Goal: Task Accomplishment & Management: Use online tool/utility

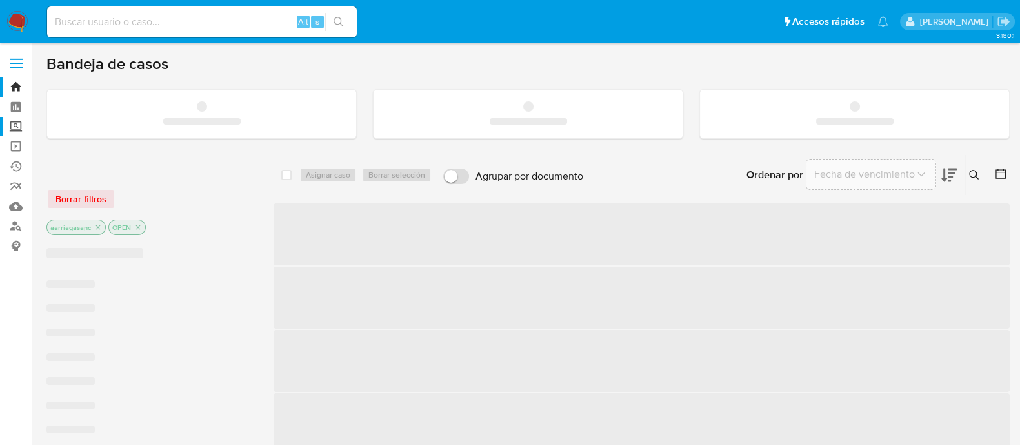
click at [10, 128] on label "Screening" at bounding box center [77, 127] width 154 height 20
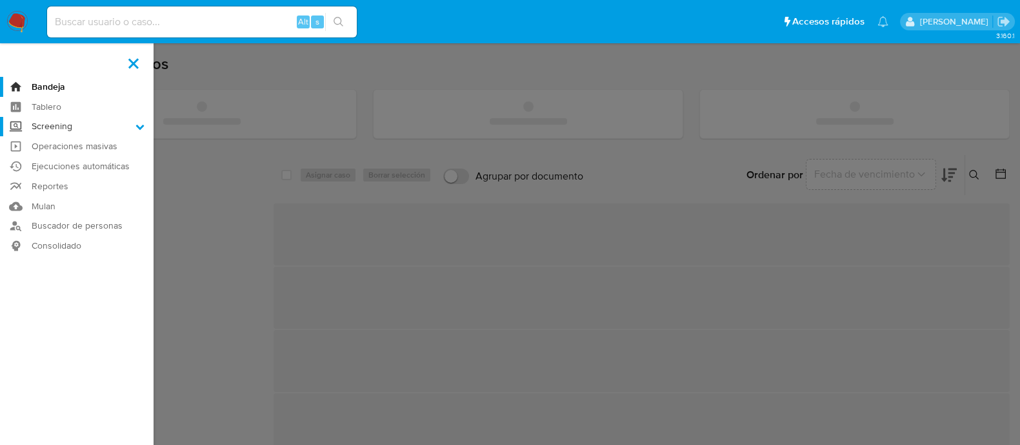
click at [0, 0] on input "Screening" at bounding box center [0, 0] width 0 height 0
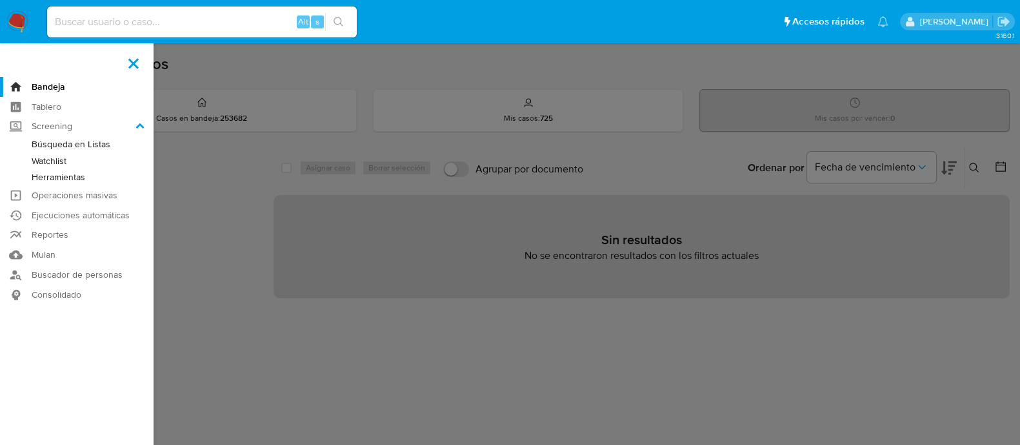
click at [55, 165] on link "Watchlist" at bounding box center [77, 161] width 154 height 16
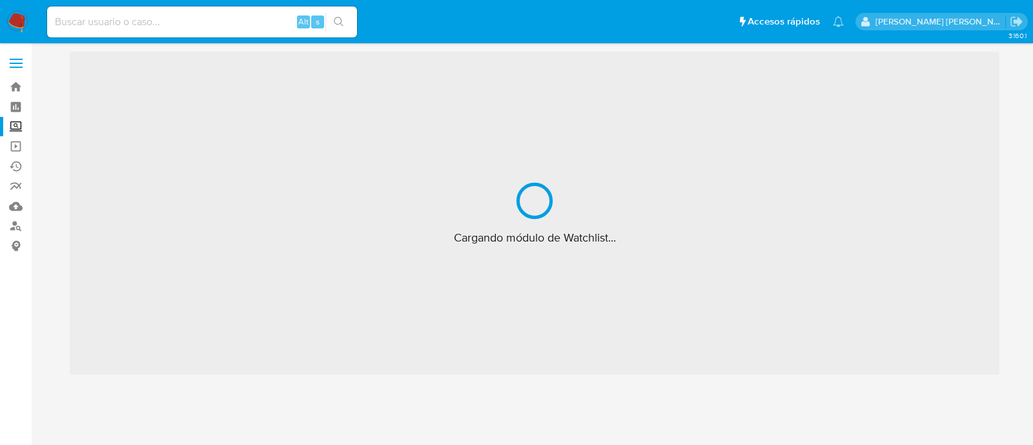
click at [14, 126] on label "Screening" at bounding box center [77, 127] width 154 height 20
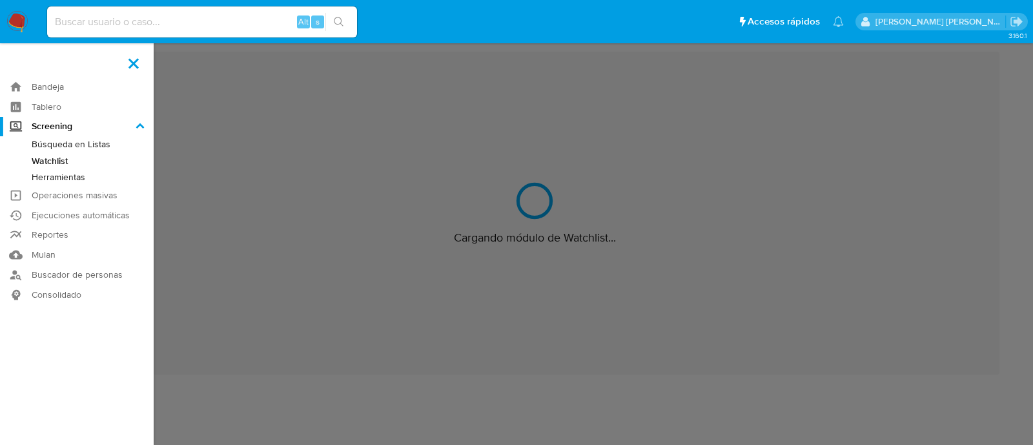
click at [0, 0] on input "Screening" at bounding box center [0, 0] width 0 height 0
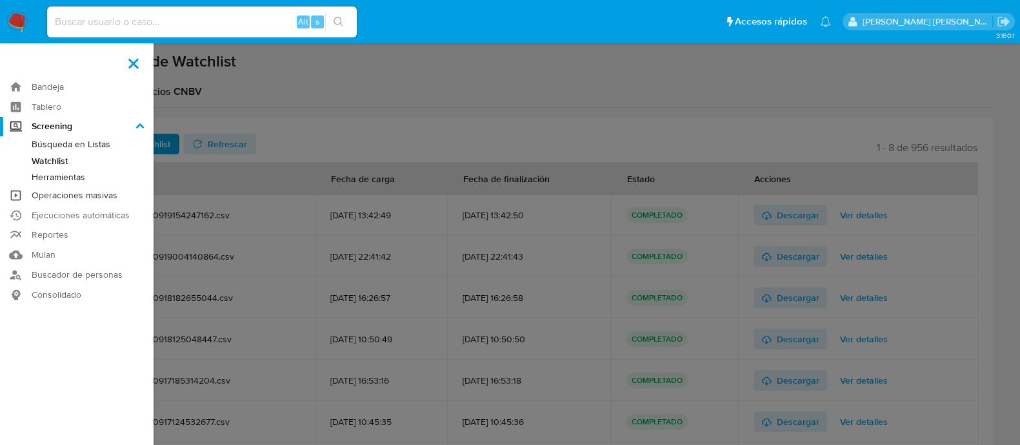
click at [68, 198] on link "Operaciones masivas" at bounding box center [77, 195] width 154 height 20
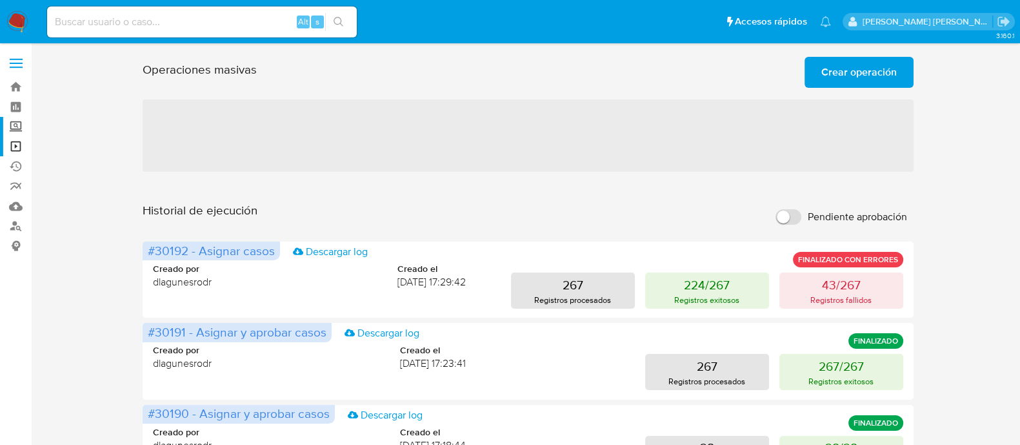
click at [23, 129] on label "Screening" at bounding box center [77, 127] width 154 height 20
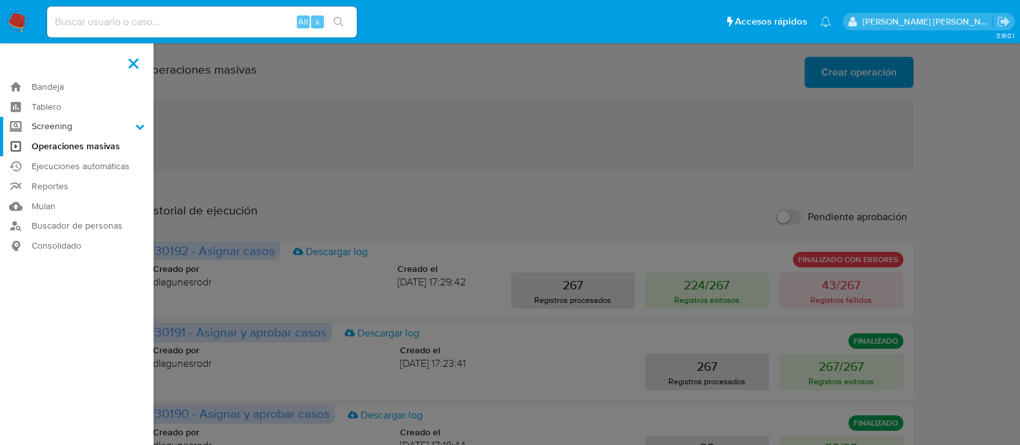
click at [0, 0] on input "Screening" at bounding box center [0, 0] width 0 height 0
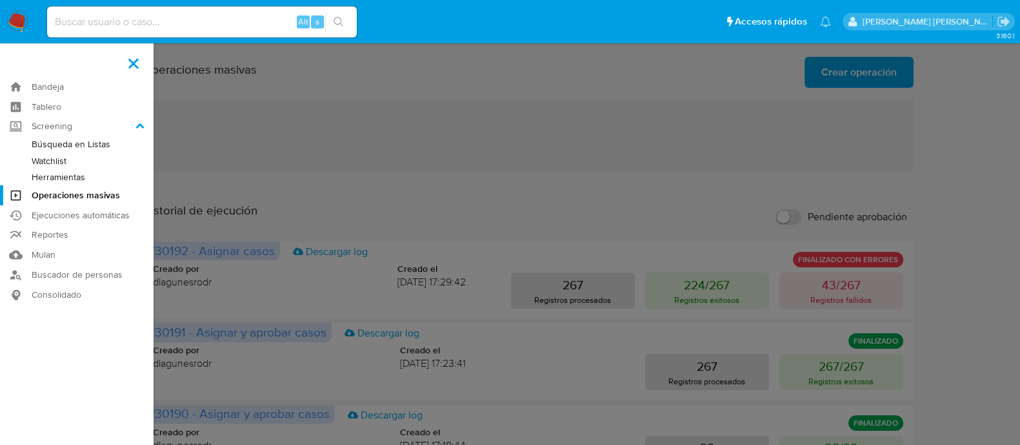
click at [68, 174] on link "Herramientas" at bounding box center [77, 177] width 154 height 16
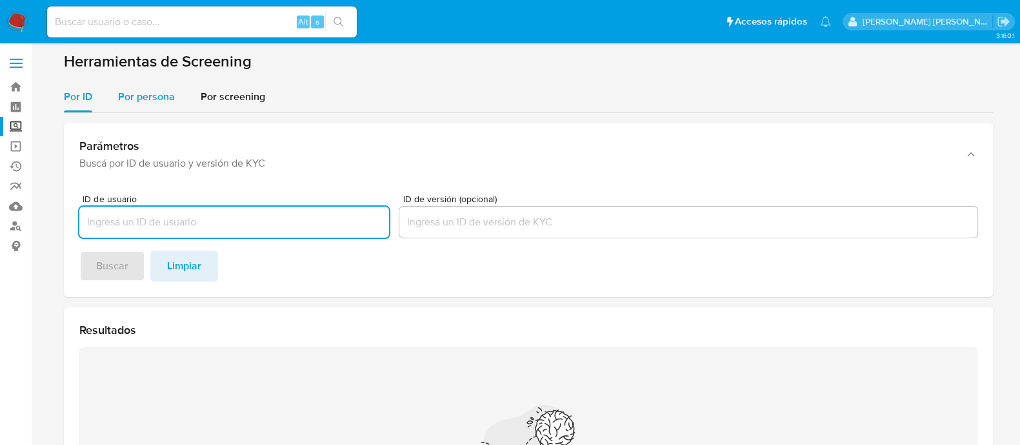
click at [139, 100] on span "Por persona" at bounding box center [146, 96] width 57 height 15
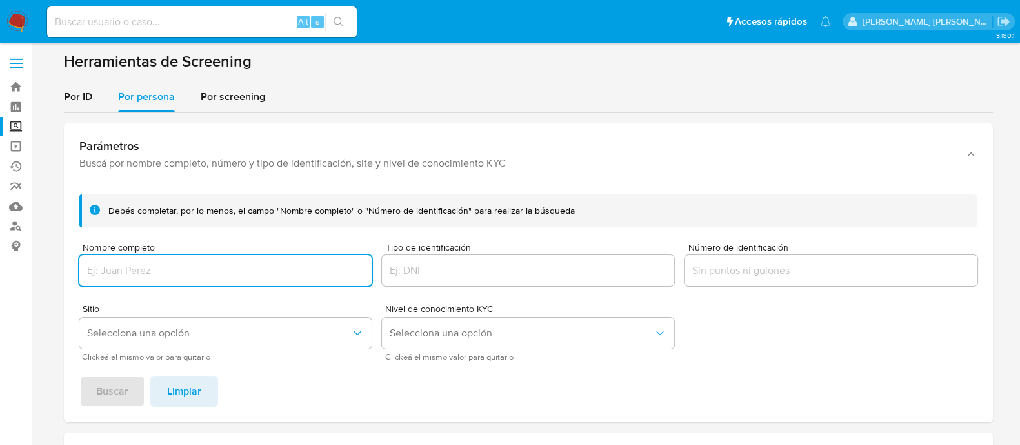
click at [157, 272] on input "Nombre completo" at bounding box center [225, 270] width 292 height 17
type input "DAFNE ESTEPHANIA MORA TOSCANO"
click at [177, 340] on button "Selecciona una opción" at bounding box center [225, 333] width 292 height 31
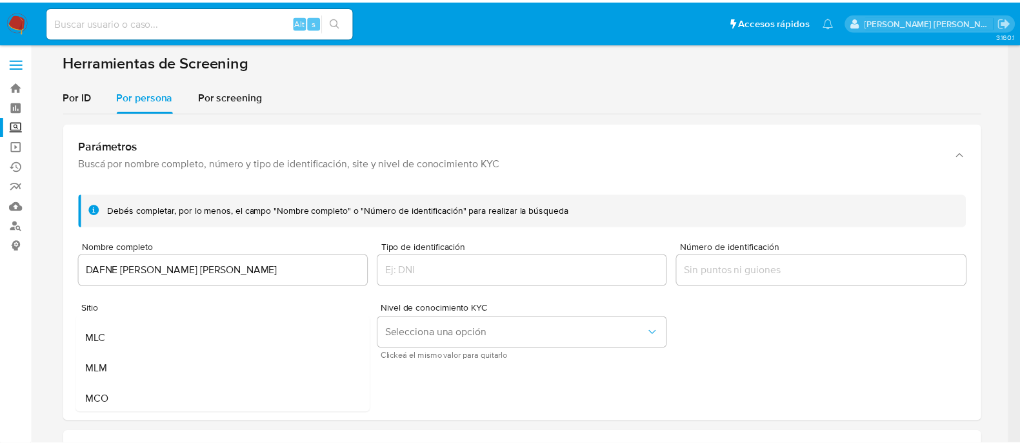
scroll to position [89, 0]
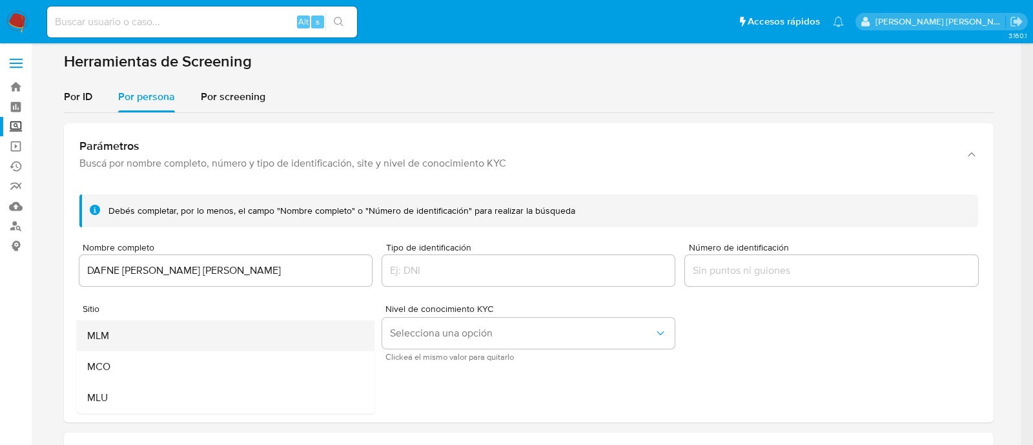
click at [153, 341] on div "MLM" at bounding box center [220, 335] width 269 height 31
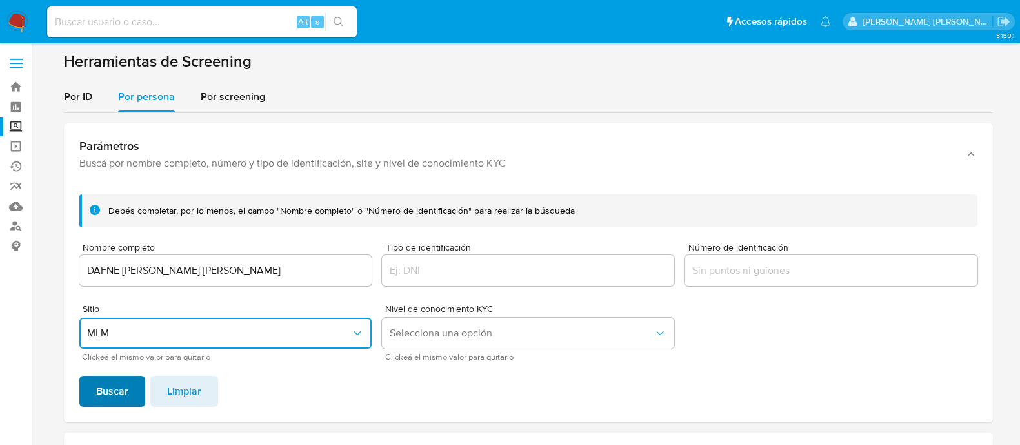
click at [119, 385] on span "Buscar" at bounding box center [112, 391] width 32 height 28
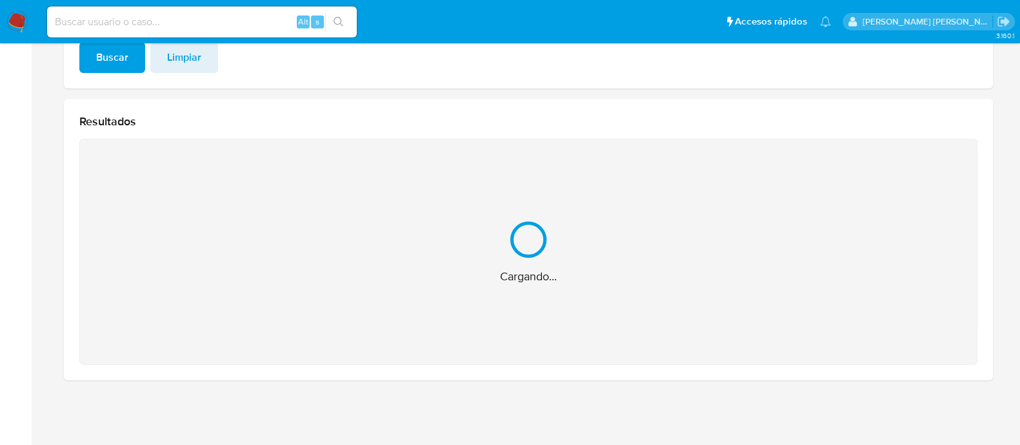
scroll to position [128, 0]
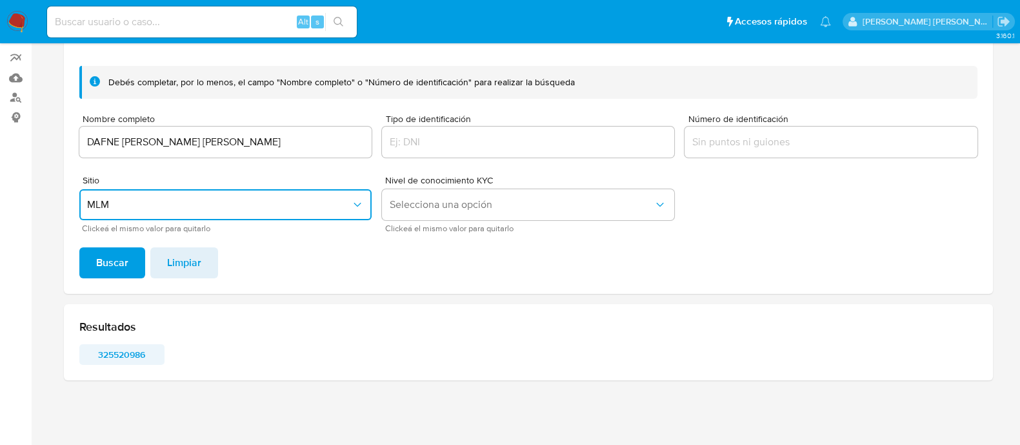
drag, startPoint x: 132, startPoint y: 343, endPoint x: 126, endPoint y: 352, distance: 10.6
click at [131, 344] on div "Resultados 325520986" at bounding box center [528, 342] width 929 height 76
click at [126, 352] on span "325520986" at bounding box center [121, 354] width 67 height 18
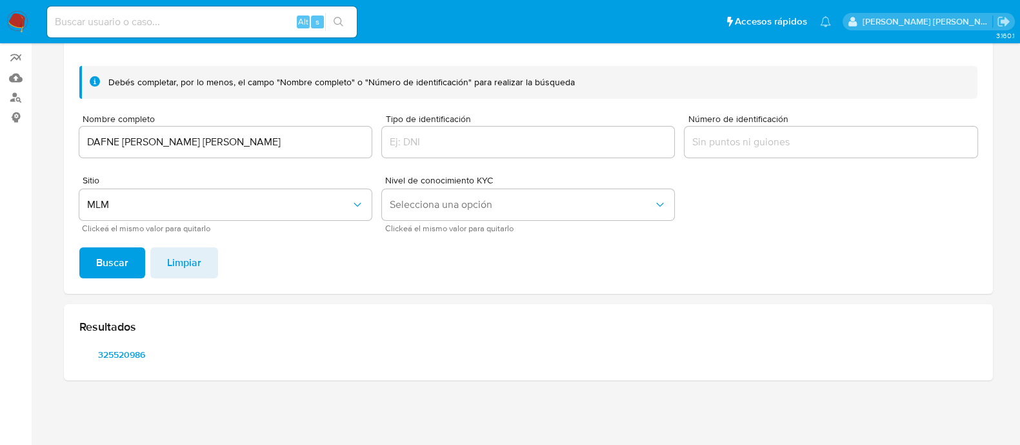
click at [268, 128] on div "DAFNE ESTEPHANIA MORA TOSCANO" at bounding box center [225, 141] width 292 height 31
click at [263, 145] on input "DAFNE ESTEPHANIA MORA TOSCANO" at bounding box center [225, 142] width 292 height 17
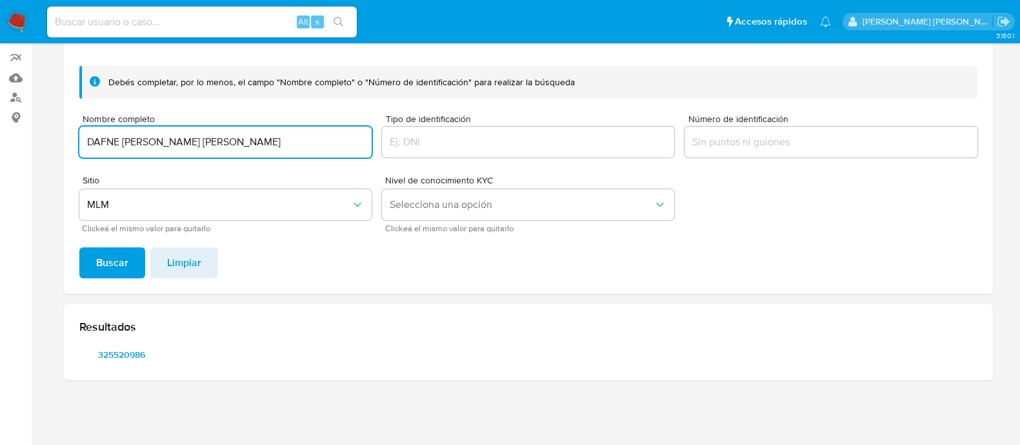
click at [263, 145] on input "DAFNE ESTEPHANIA MORA TOSCANO" at bounding box center [225, 142] width 292 height 17
type input "SALIME ABOUZAID EL BAYEH"
click at [117, 257] on span "Buscar" at bounding box center [112, 262] width 32 height 28
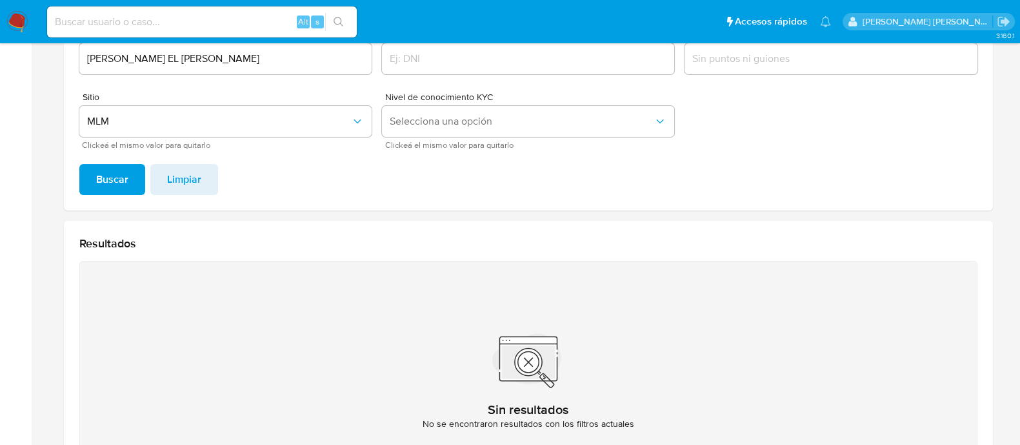
scroll to position [48, 0]
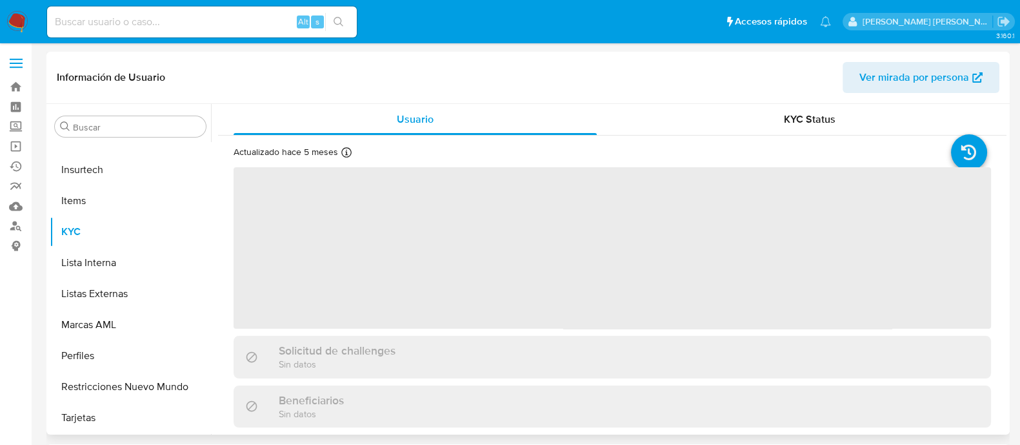
scroll to position [607, 0]
select select "10"
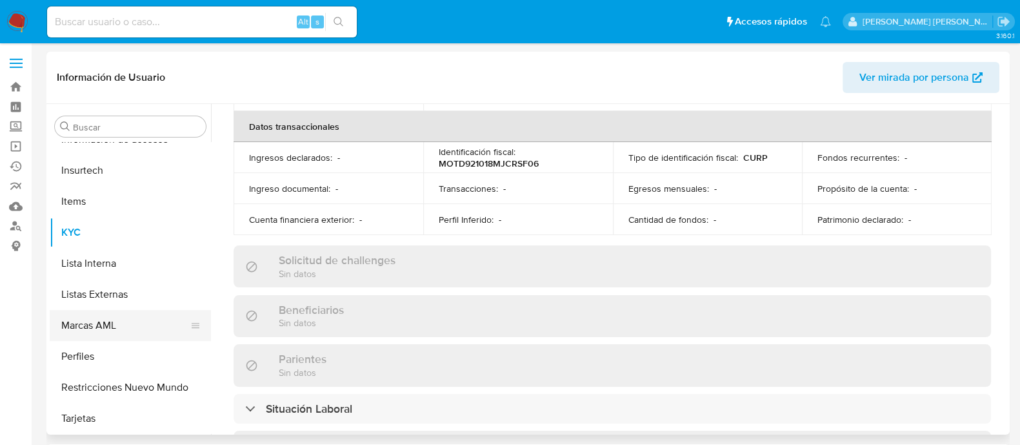
scroll to position [607, 0]
click at [112, 265] on button "Lista Interna" at bounding box center [125, 262] width 151 height 31
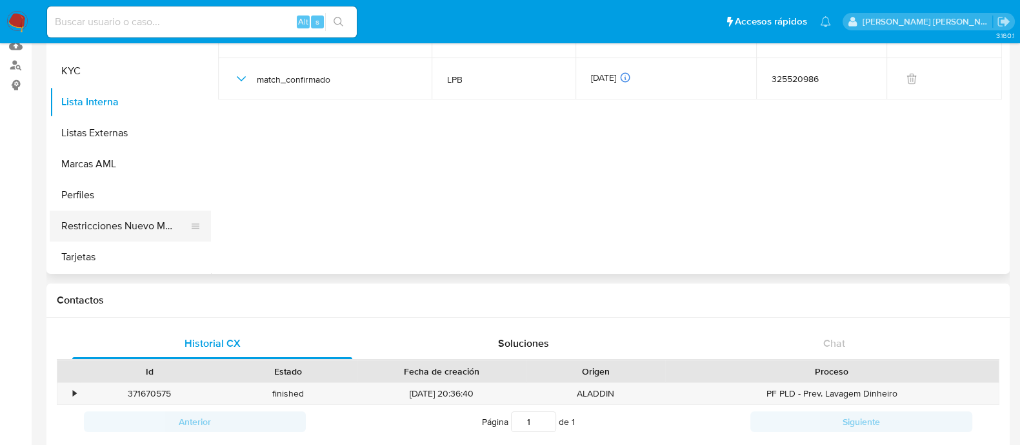
click at [157, 230] on button "Restricciones Nuevo Mundo" at bounding box center [125, 225] width 151 height 31
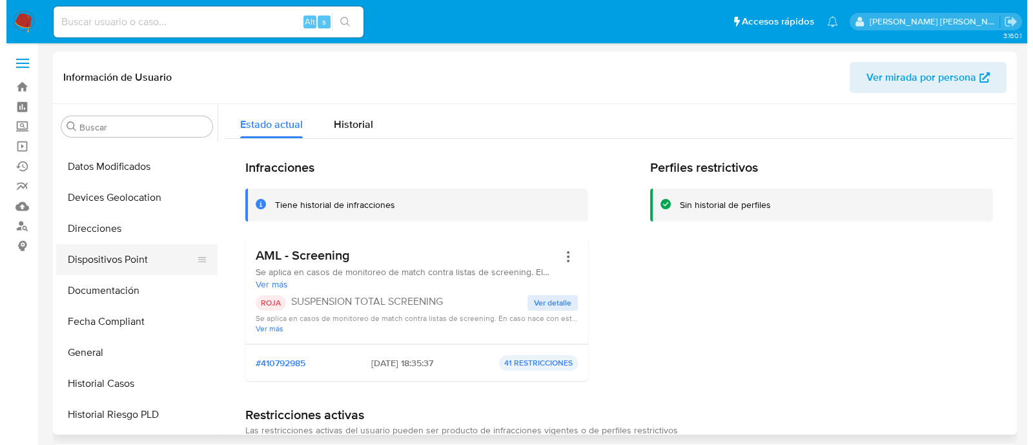
scroll to position [204, 0]
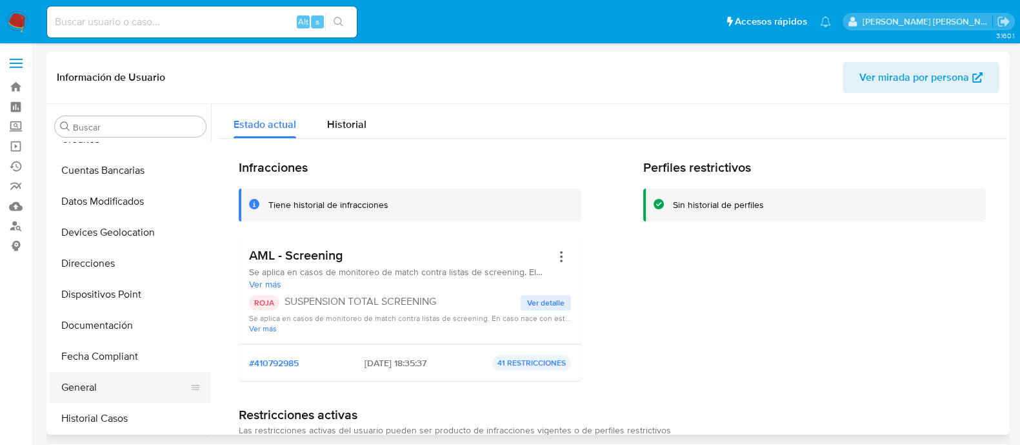
click at [90, 392] on button "General" at bounding box center [125, 387] width 151 height 31
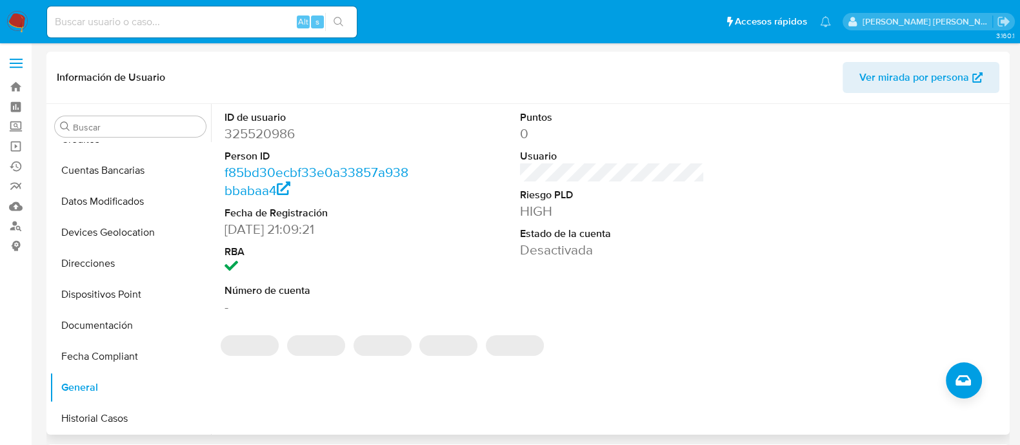
click at [255, 140] on dd "325520986" at bounding box center [317, 134] width 185 height 18
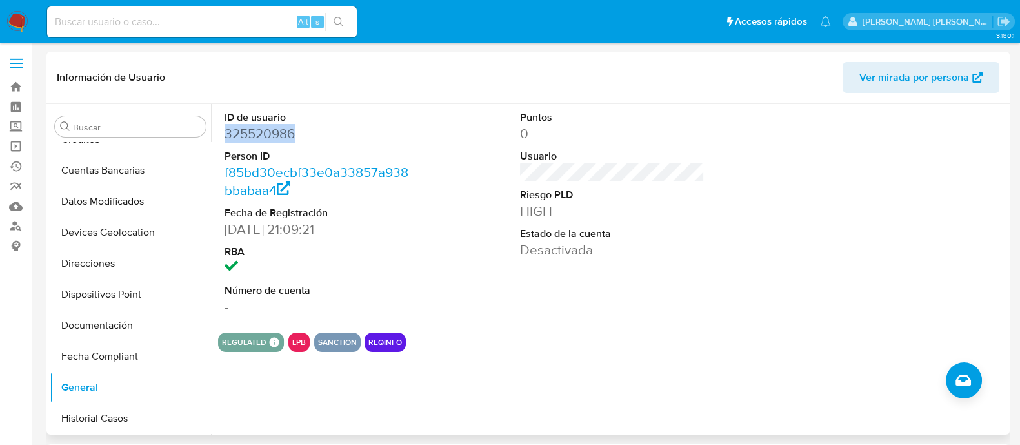
click at [255, 140] on dd "325520986" at bounding box center [317, 134] width 185 height 18
copy dd "325520986"
click at [952, 373] on button "Crear caso manual" at bounding box center [964, 380] width 36 height 36
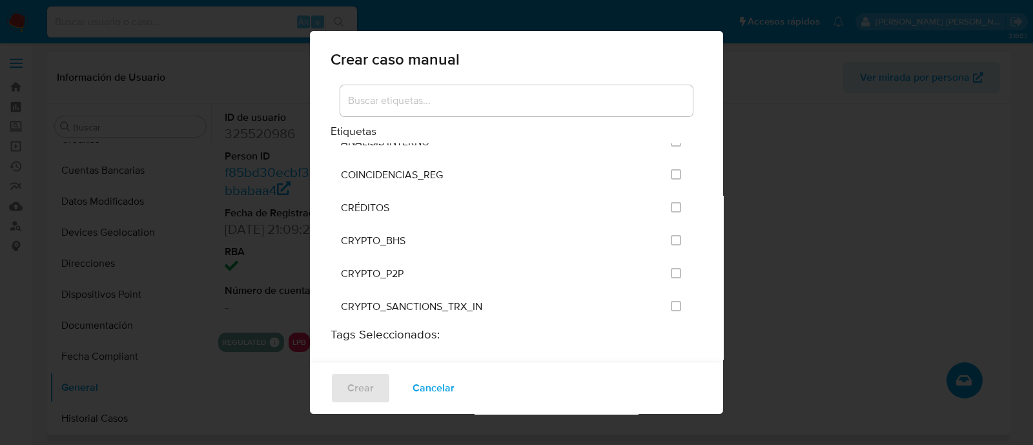
scroll to position [161, 0]
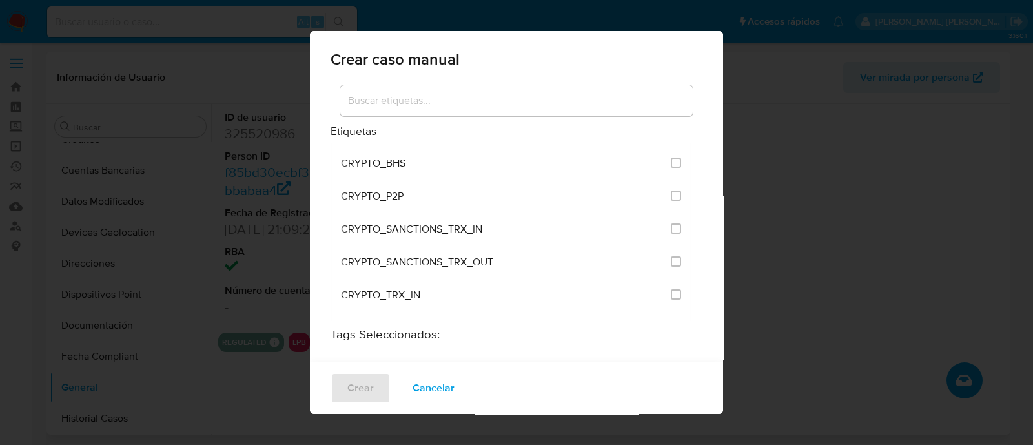
click at [407, 100] on input at bounding box center [516, 100] width 352 height 17
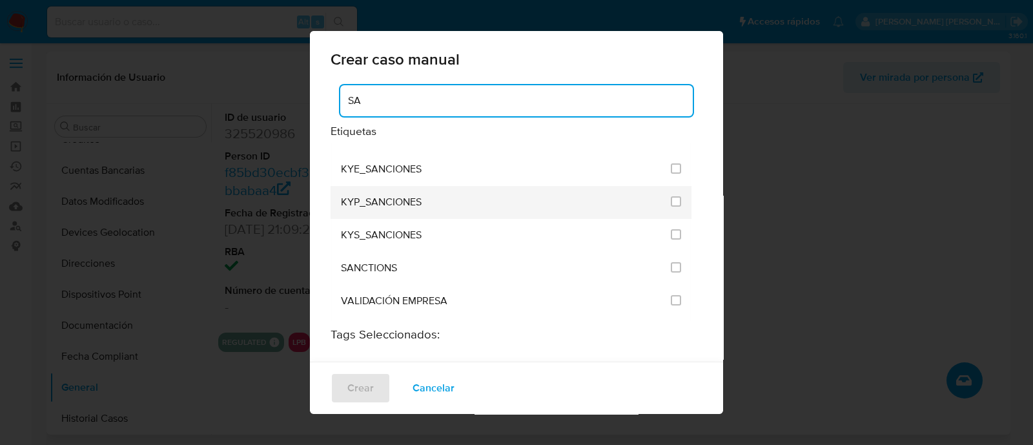
scroll to position [117, 0]
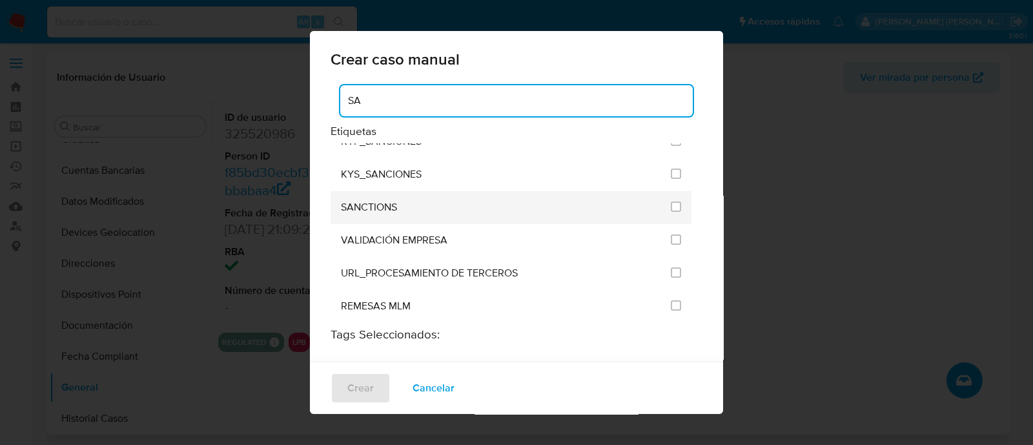
type input "SA"
click at [403, 212] on div "SANCTIONS" at bounding box center [502, 207] width 322 height 33
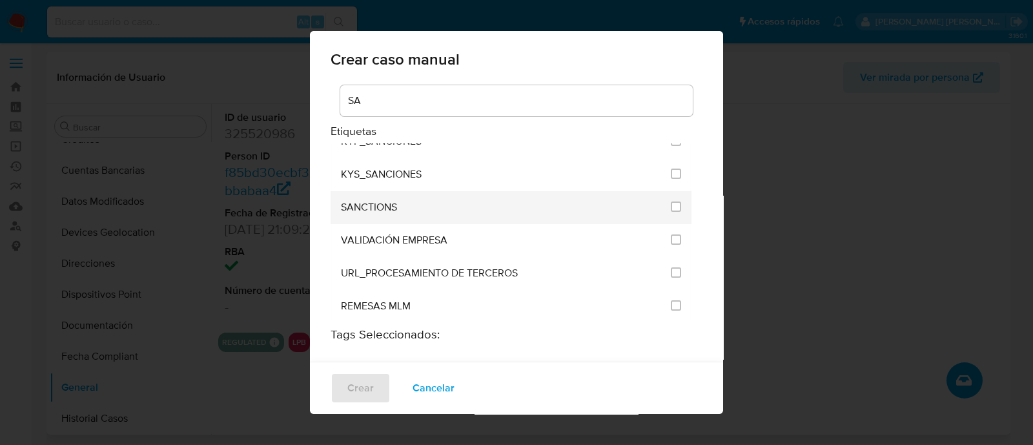
click at [671, 208] on div at bounding box center [676, 206] width 10 height 13
click at [657, 202] on li "SANCTIONS" at bounding box center [510, 207] width 361 height 33
click at [671, 203] on input "2615" at bounding box center [676, 206] width 10 height 10
checkbox input "true"
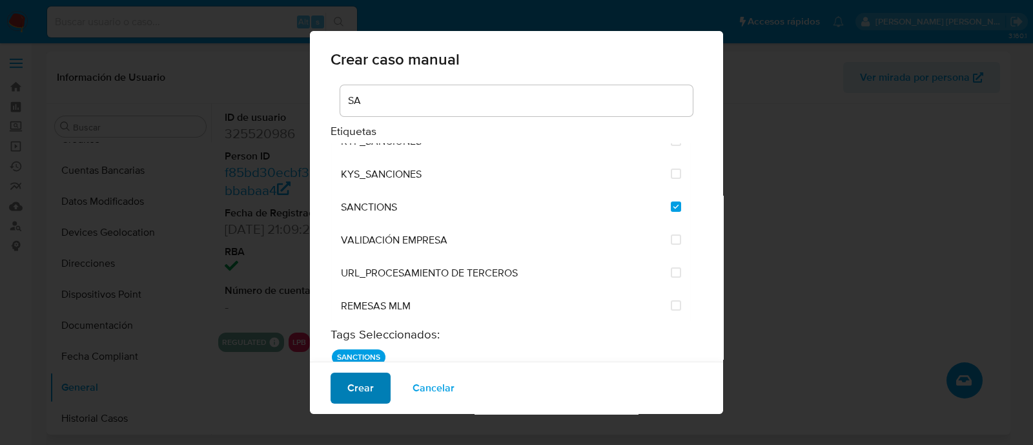
click at [386, 391] on button "Crear" at bounding box center [360, 387] width 60 height 31
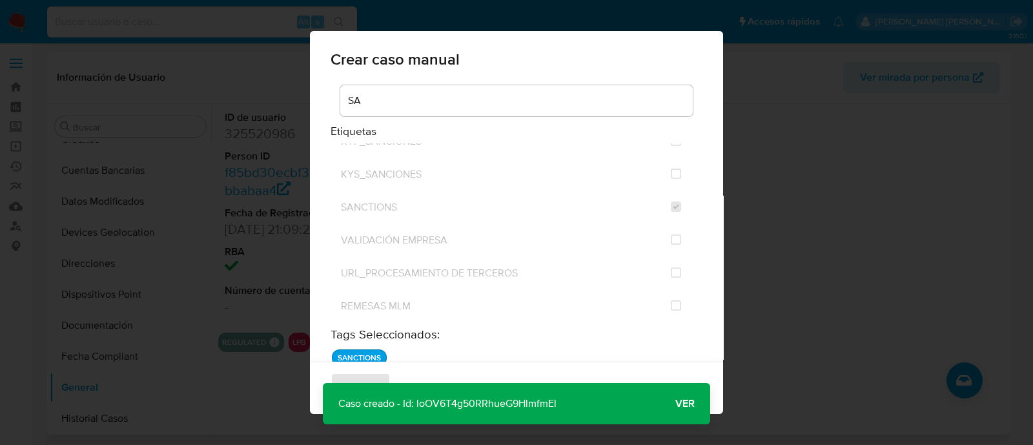
click at [678, 403] on span "Ver" at bounding box center [684, 403] width 19 height 0
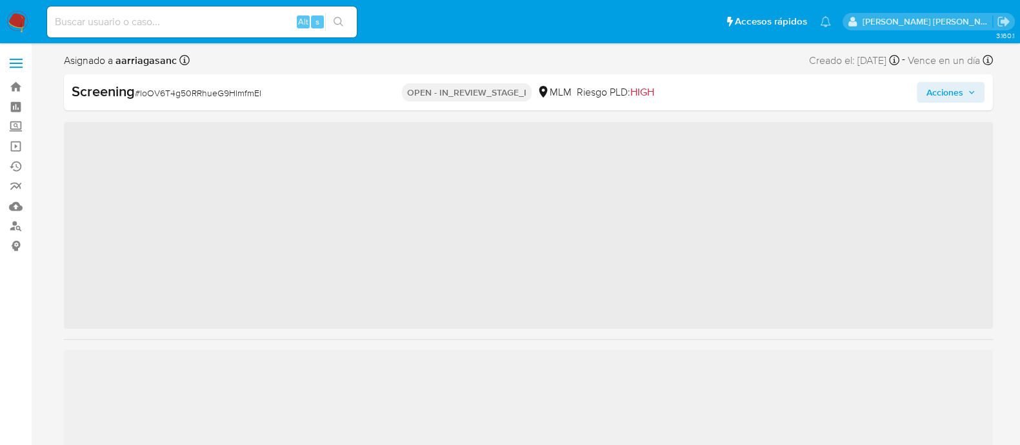
scroll to position [607, 0]
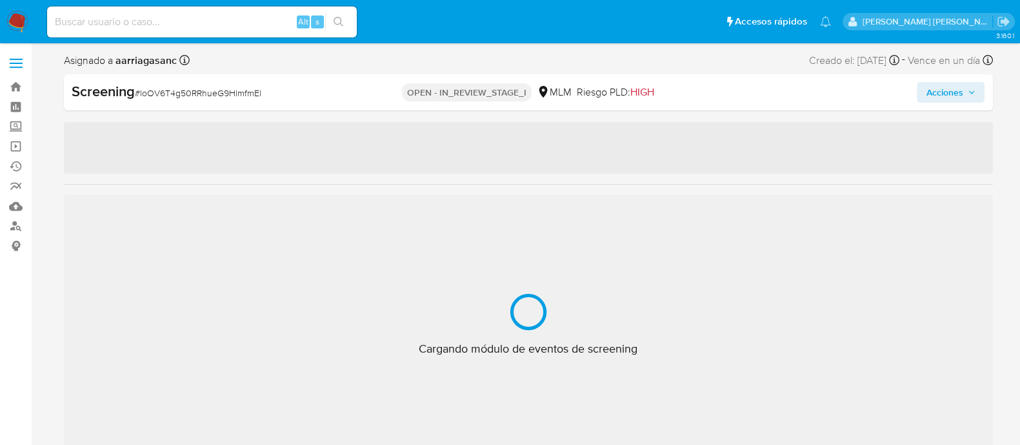
select select "10"
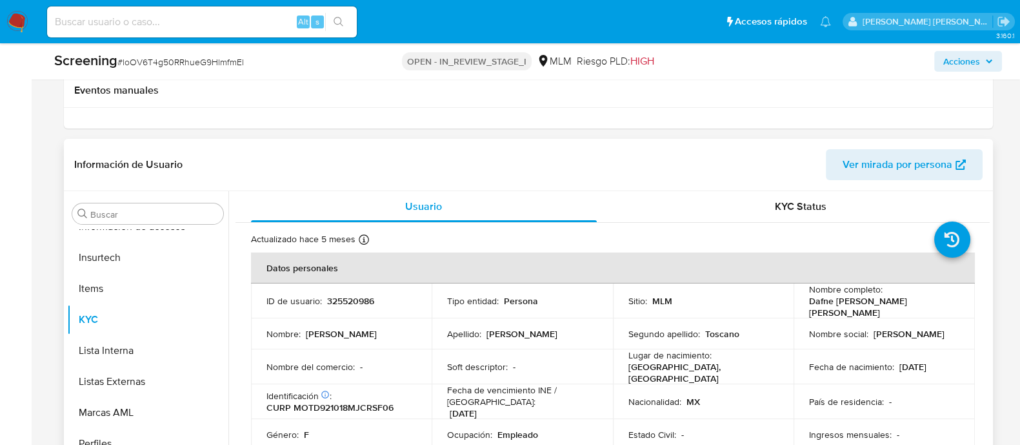
scroll to position [161, 0]
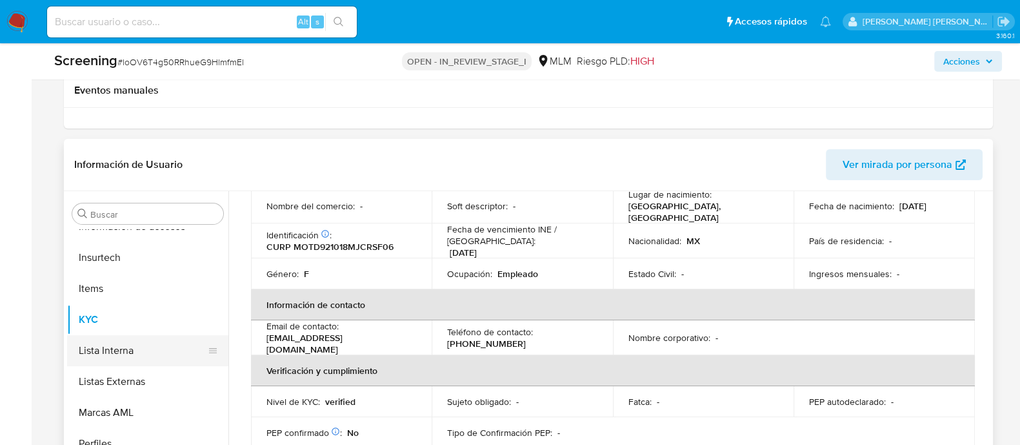
click at [177, 343] on button "Lista Interna" at bounding box center [142, 350] width 151 height 31
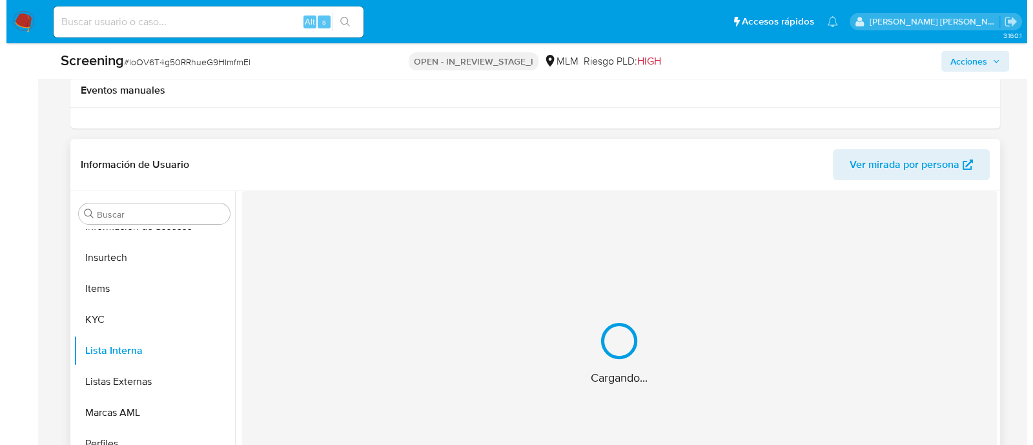
scroll to position [0, 0]
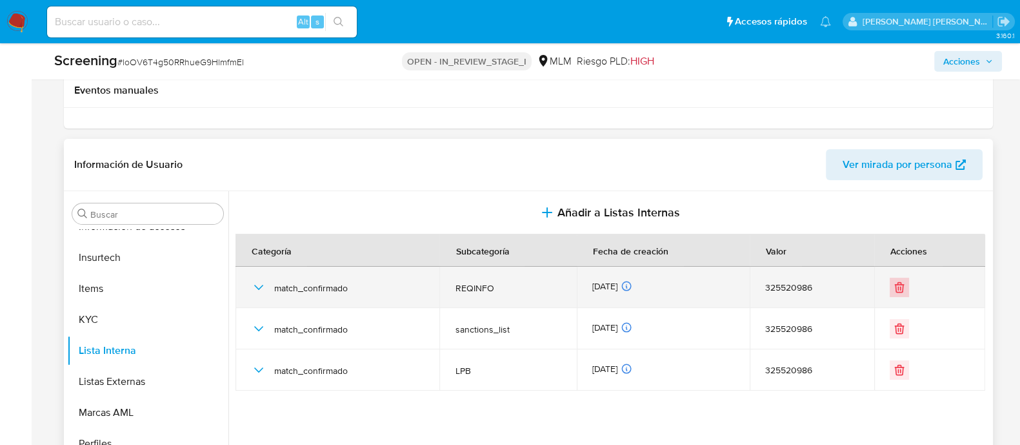
click at [900, 281] on icon "Eliminar" at bounding box center [899, 287] width 13 height 13
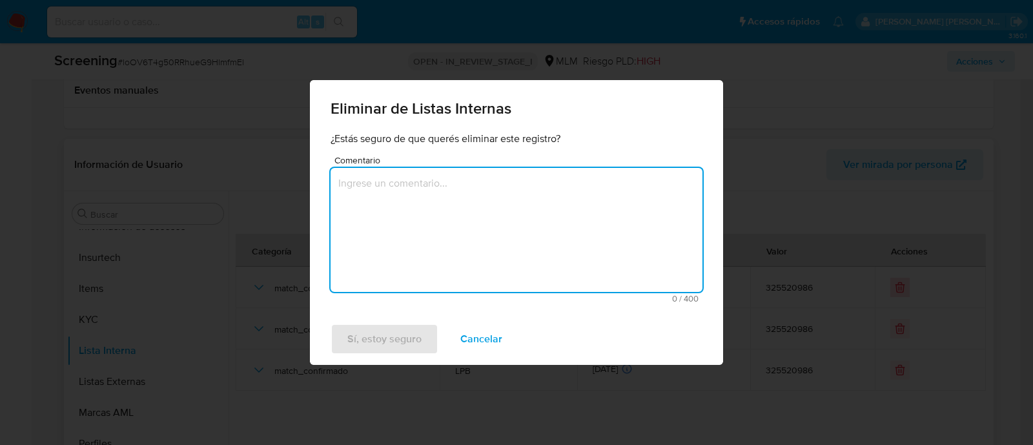
click at [569, 218] on textarea "Comentario" at bounding box center [516, 230] width 372 height 124
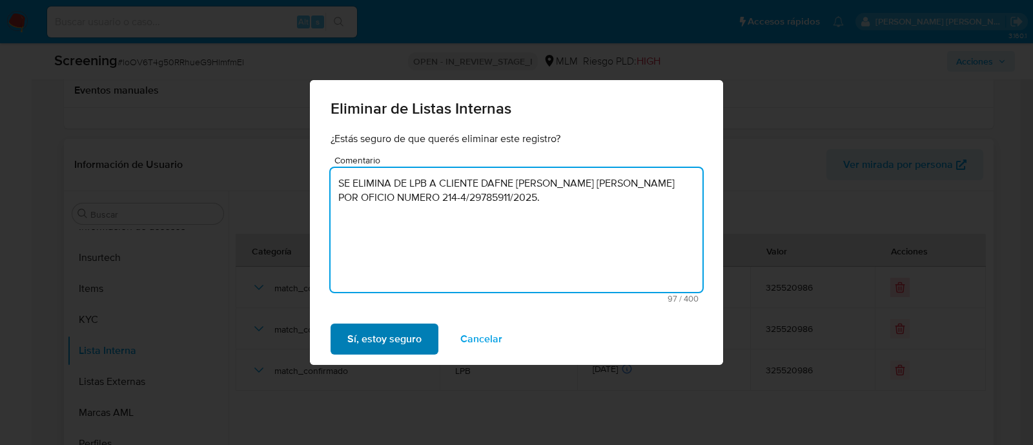
type textarea "SE ELIMINA DE LPB A CLIENTE DAFNE [PERSON_NAME] [PERSON_NAME] POR OFICIO NUMERO…"
click at [398, 329] on span "Sí, estoy seguro" at bounding box center [384, 339] width 74 height 28
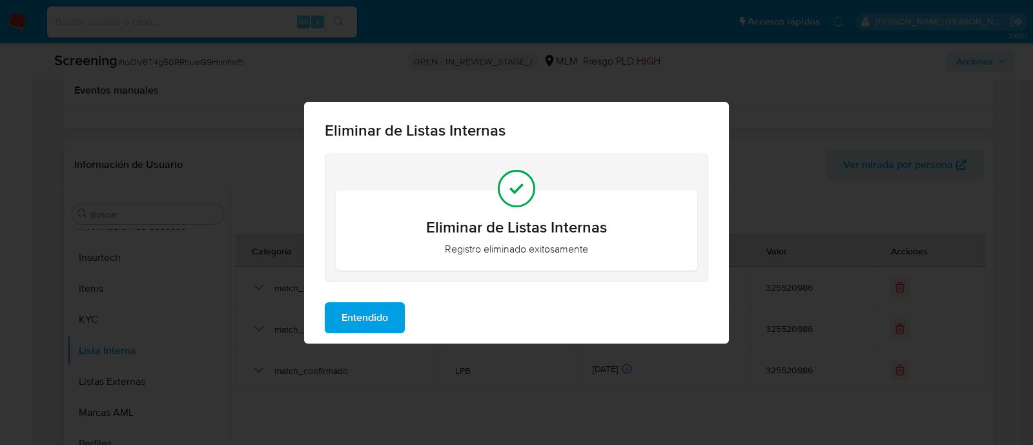
click at [331, 324] on button "Entendido" at bounding box center [365, 317] width 80 height 31
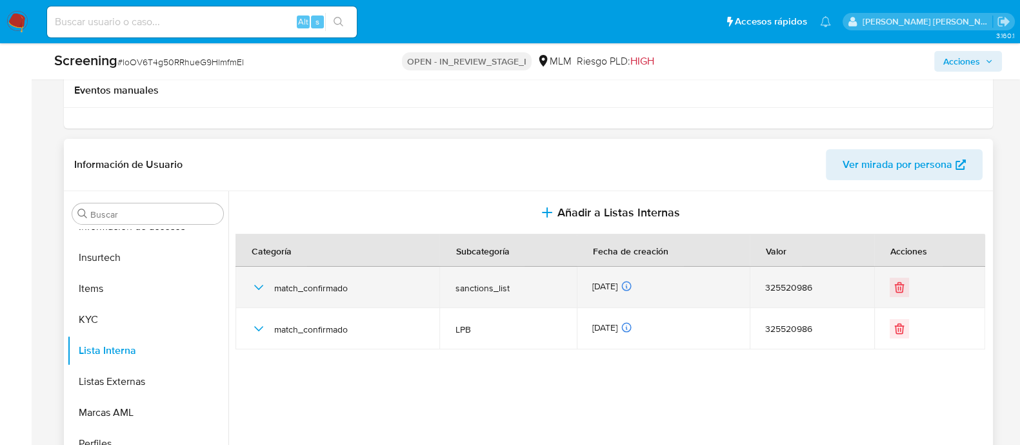
click at [906, 283] on div at bounding box center [929, 287] width 79 height 19
click at [901, 292] on icon "Eliminar" at bounding box center [899, 287] width 13 height 13
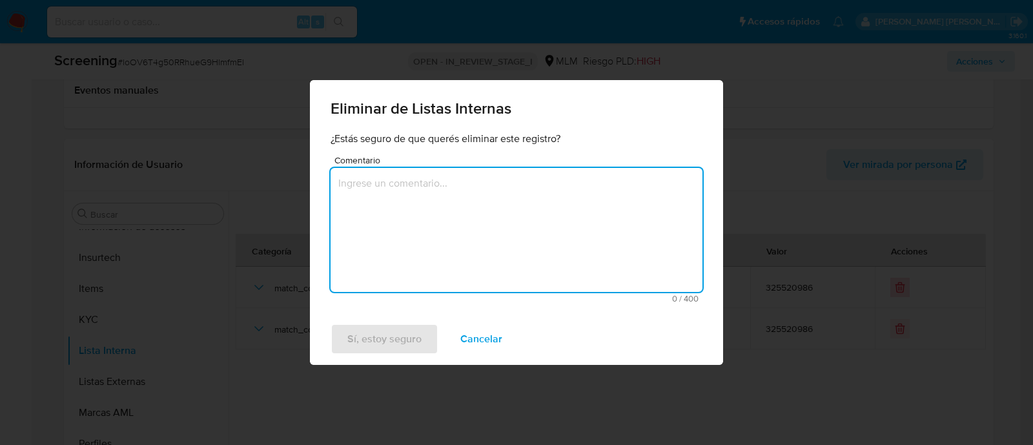
click at [516, 224] on textarea "Comentario" at bounding box center [516, 230] width 372 height 124
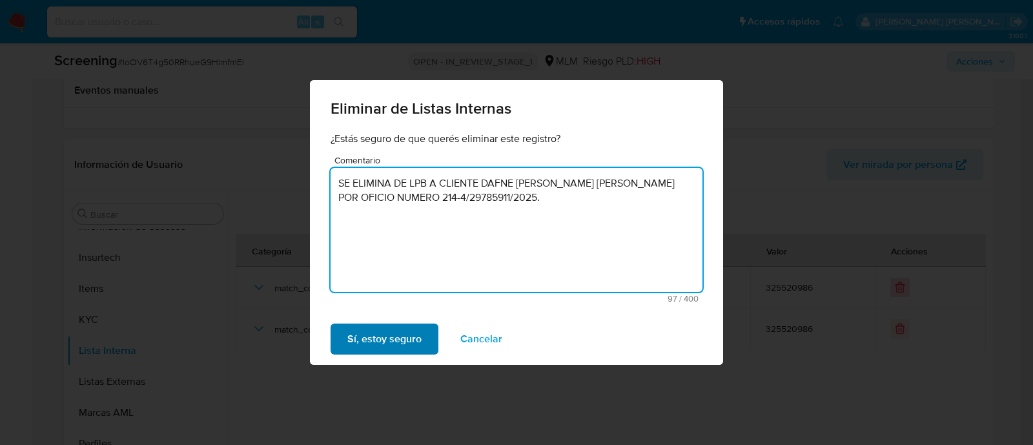
type textarea "SE ELIMINA DE LPB A CLIENTE DAFNE [PERSON_NAME] [PERSON_NAME] POR OFICIO NUMERO…"
click at [385, 339] on span "Sí, estoy seguro" at bounding box center [384, 339] width 74 height 28
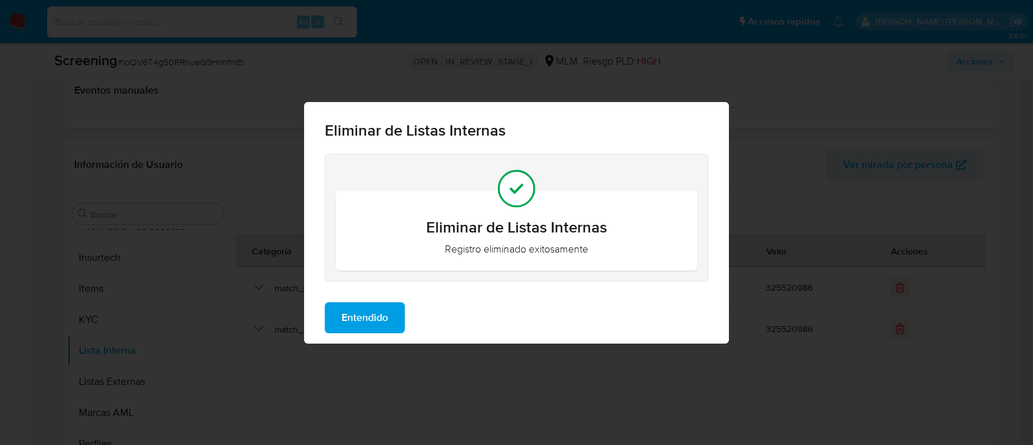
click at [377, 308] on span "Entendido" at bounding box center [364, 317] width 46 height 28
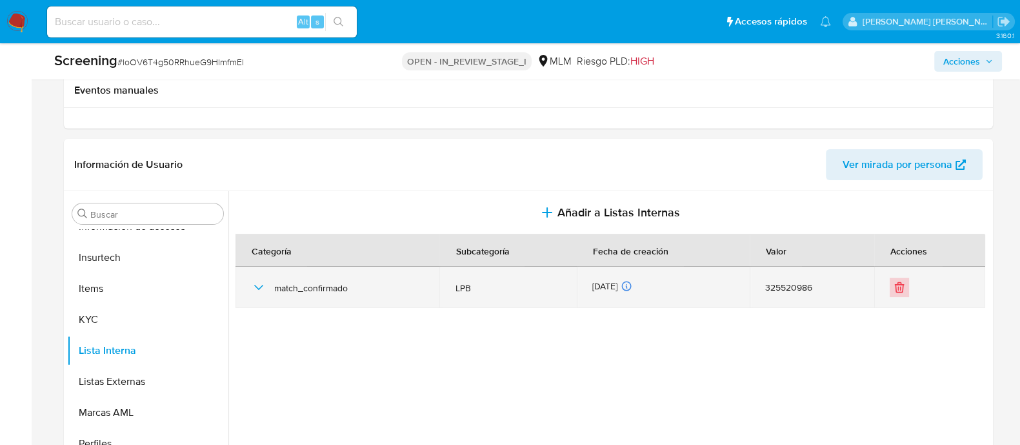
click at [893, 292] on icon "Eliminar" at bounding box center [899, 287] width 13 height 13
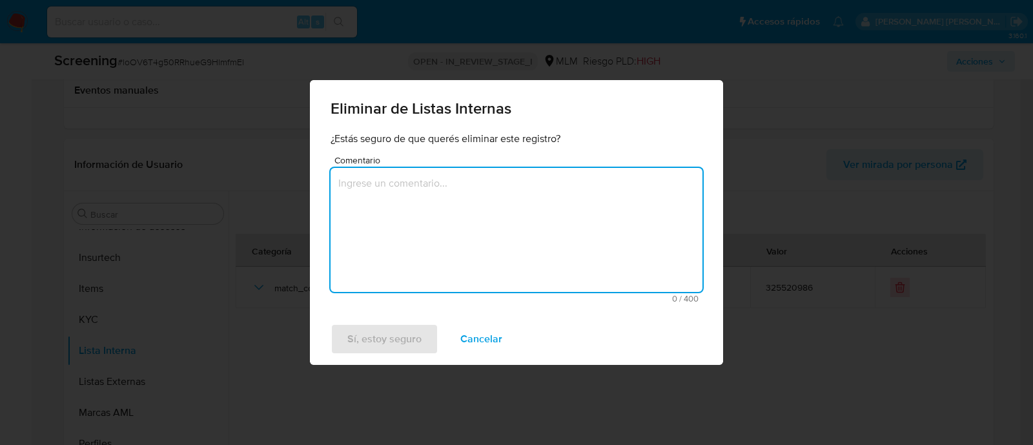
click at [390, 250] on textarea "Comentario" at bounding box center [516, 230] width 372 height 124
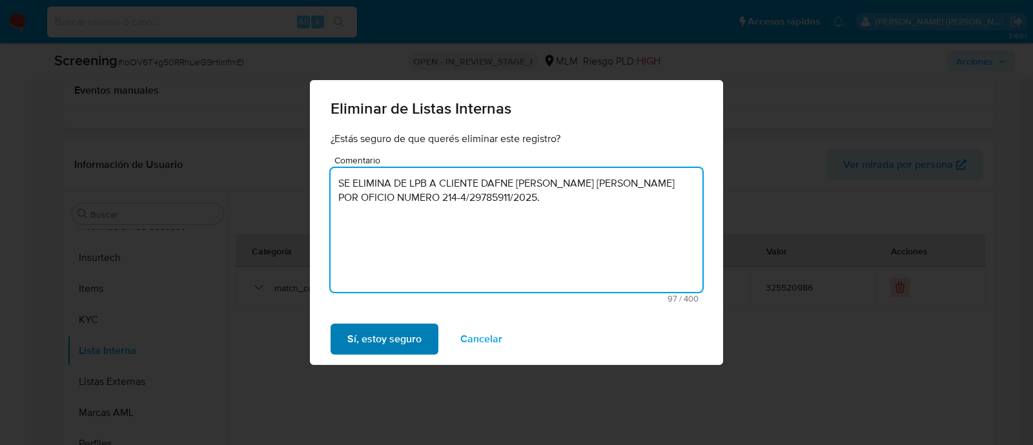
type textarea "SE ELIMINA DE LPB A CLIENTE [PERSON_NAME] POR OFICIO NUMERO 214-4/29785911/2025."
click at [404, 334] on span "Sí, estoy seguro" at bounding box center [384, 339] width 74 height 28
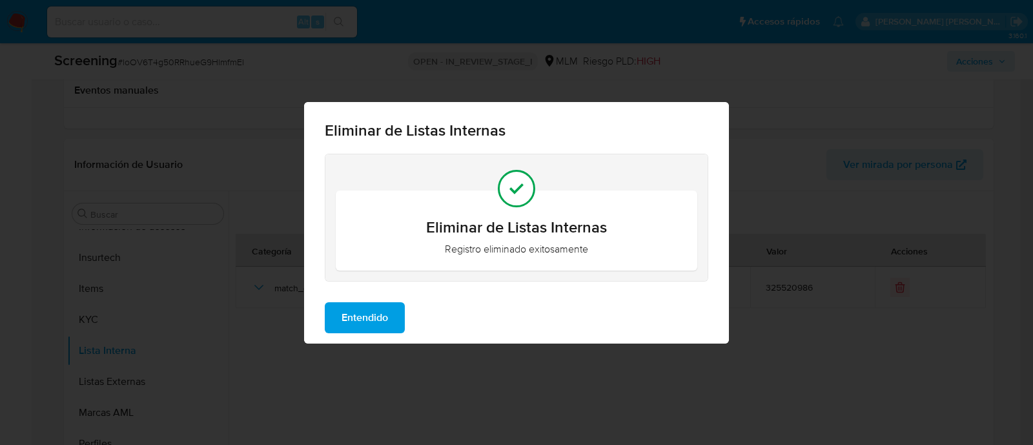
click at [383, 321] on span "Entendido" at bounding box center [364, 317] width 46 height 28
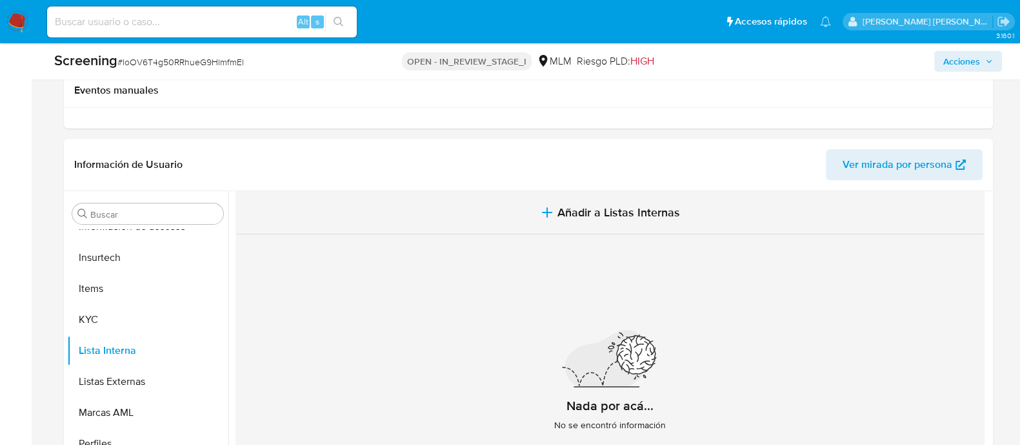
click at [583, 212] on span "Añadir a Listas Internas" at bounding box center [619, 212] width 123 height 14
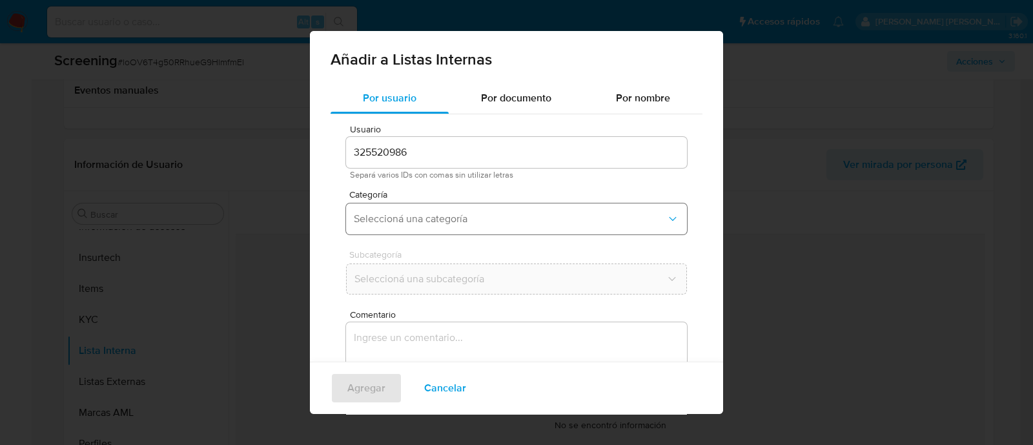
click at [477, 219] on span "Seleccioná una categoría" at bounding box center [510, 218] width 312 height 13
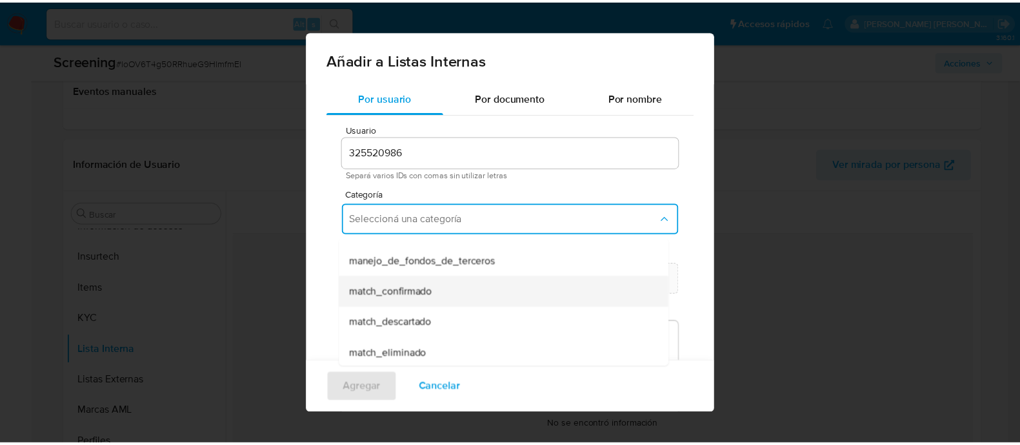
scroll to position [80, 0]
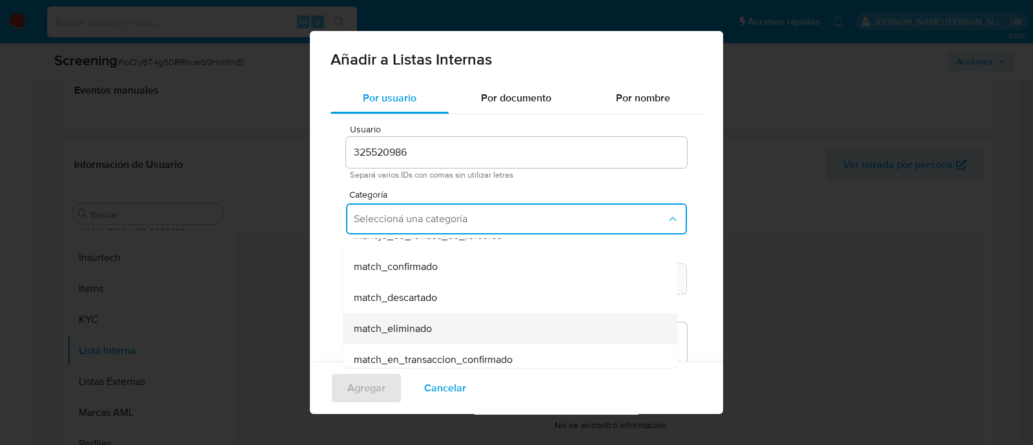
click at [423, 331] on span "match_eliminado" at bounding box center [393, 328] width 78 height 13
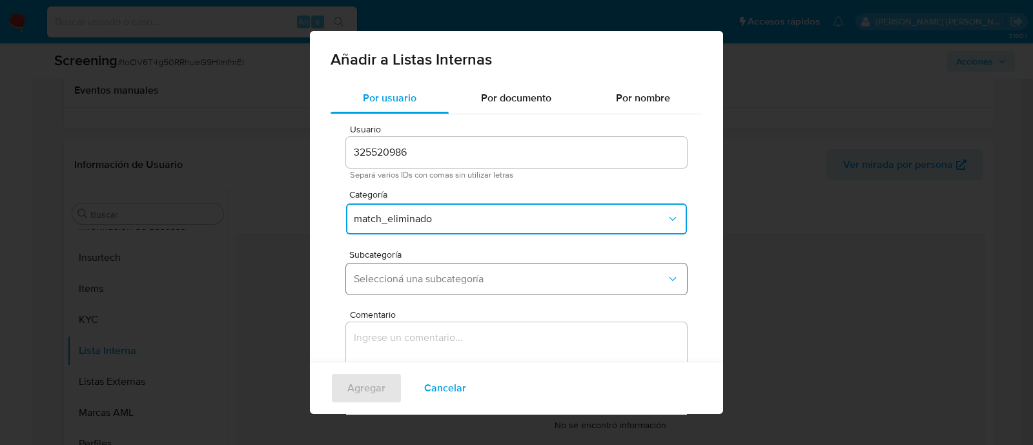
click at [422, 292] on button "Seleccioná una subcategoría" at bounding box center [516, 278] width 341 height 31
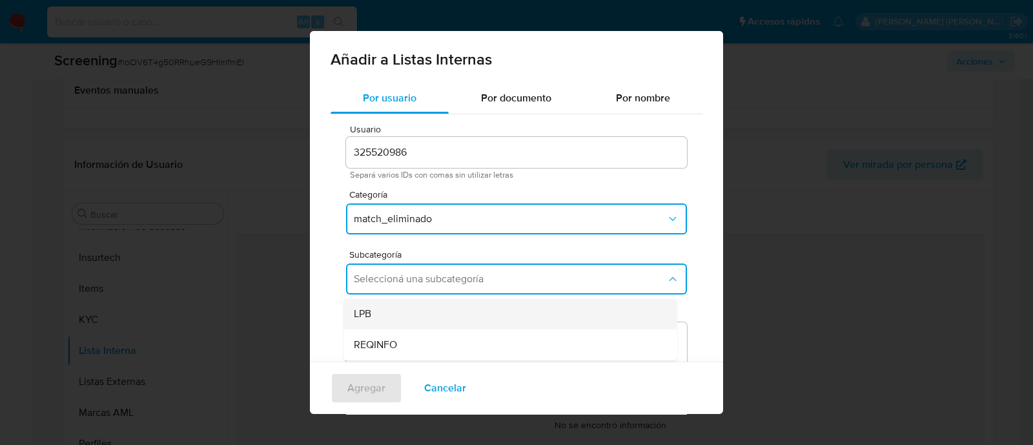
click at [393, 316] on div "LPB" at bounding box center [506, 313] width 305 height 31
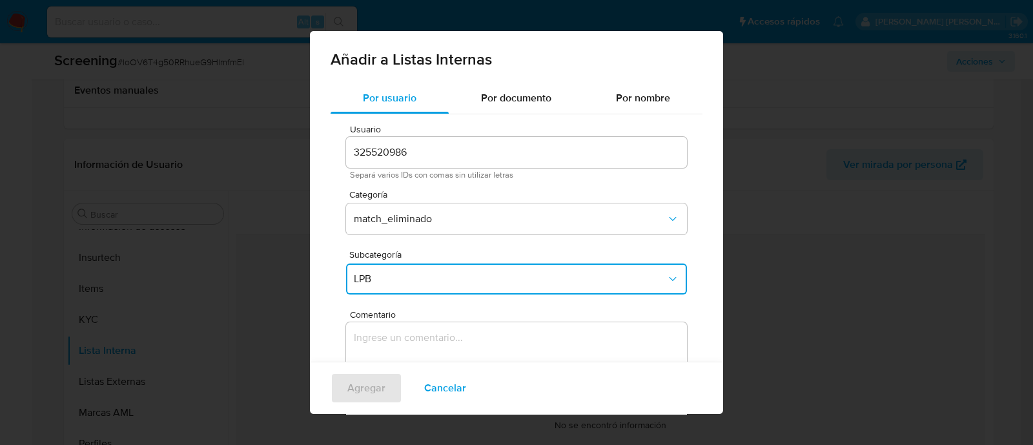
click at [393, 321] on div "Comentario 0 / 400 400 caracteres restantes" at bounding box center [516, 383] width 341 height 147
click at [393, 332] on textarea "Comentario" at bounding box center [516, 384] width 341 height 124
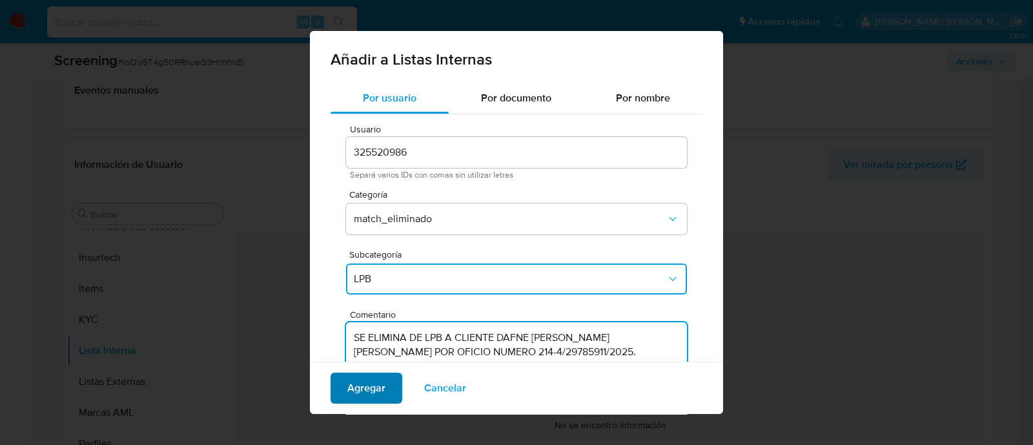
type textarea "SE ELIMINA DE LPB A CLIENTE [PERSON_NAME] POR OFICIO NUMERO 214-4/29785911/2025."
click at [385, 382] on button "Agregar" at bounding box center [366, 387] width 72 height 31
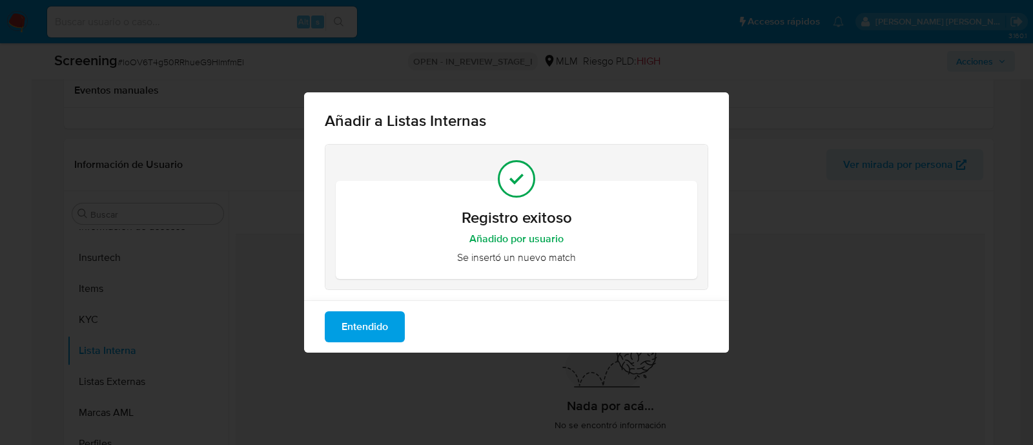
click at [389, 325] on button "Entendido" at bounding box center [365, 326] width 80 height 31
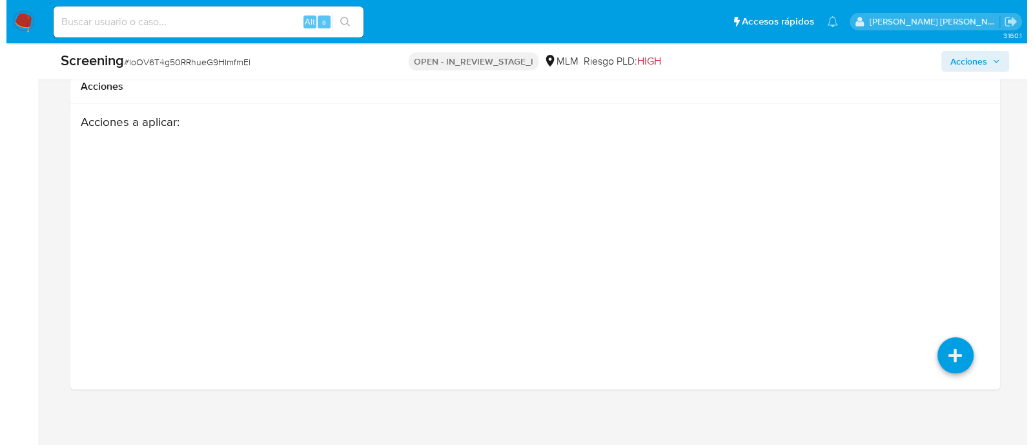
scroll to position [1663, 0]
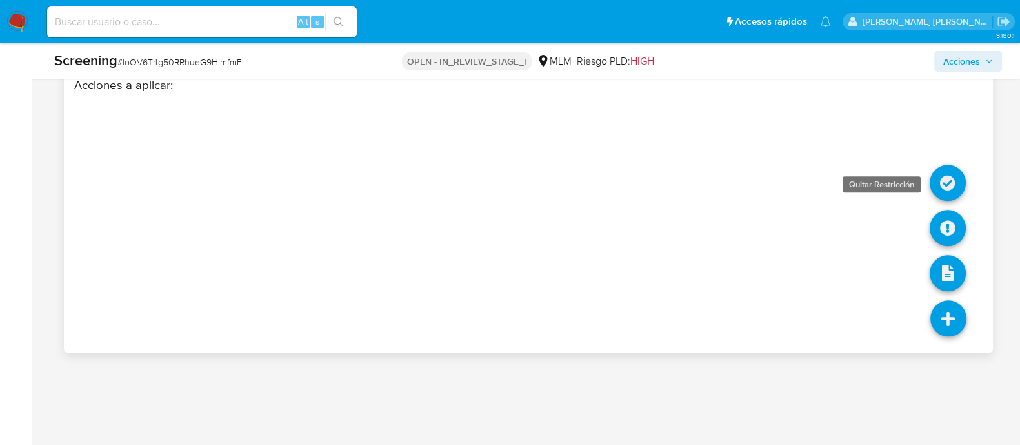
click at [949, 178] on icon at bounding box center [948, 183] width 36 height 36
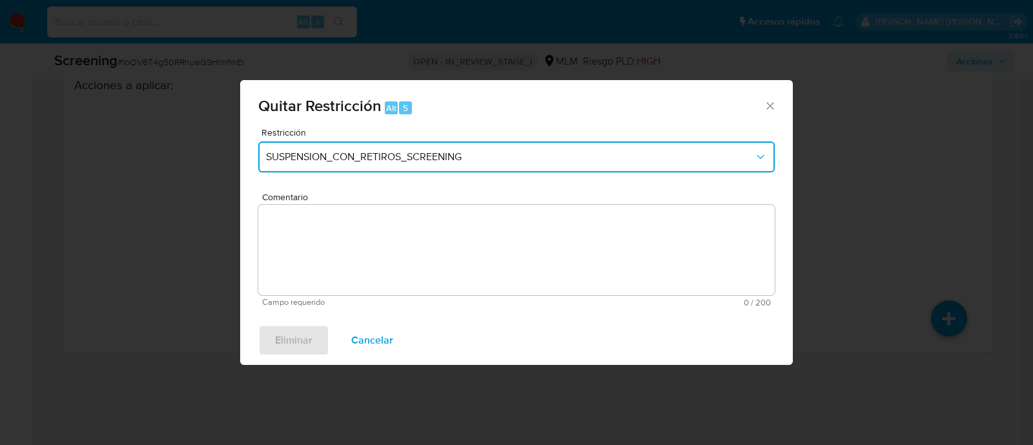
click at [376, 160] on span "SUSPENSION_CON_RETIROS_SCREENING" at bounding box center [510, 156] width 488 height 13
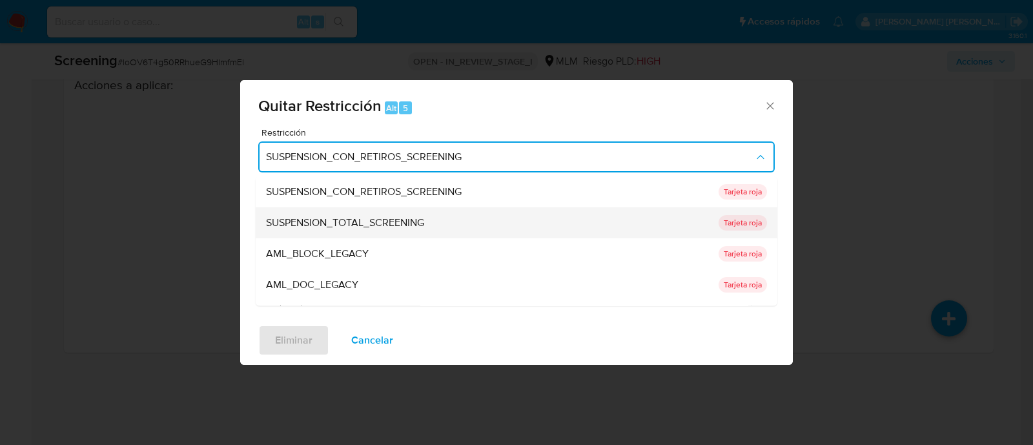
click at [369, 223] on span "SUSPENSION_TOTAL_SCREENING" at bounding box center [345, 223] width 158 height 13
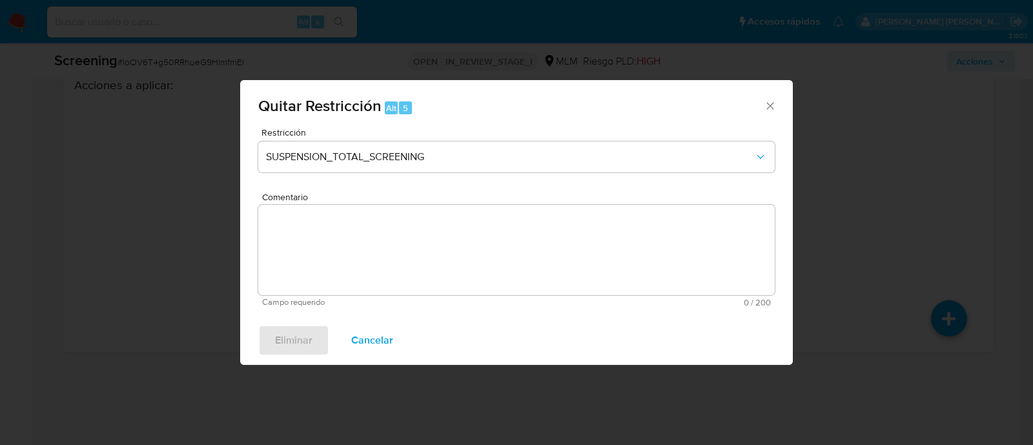
click at [364, 229] on form "Restricción SUSPENSION_TOTAL_SCREENING Comentario Campo requerido 0 / 200 200 c…" at bounding box center [516, 217] width 516 height 179
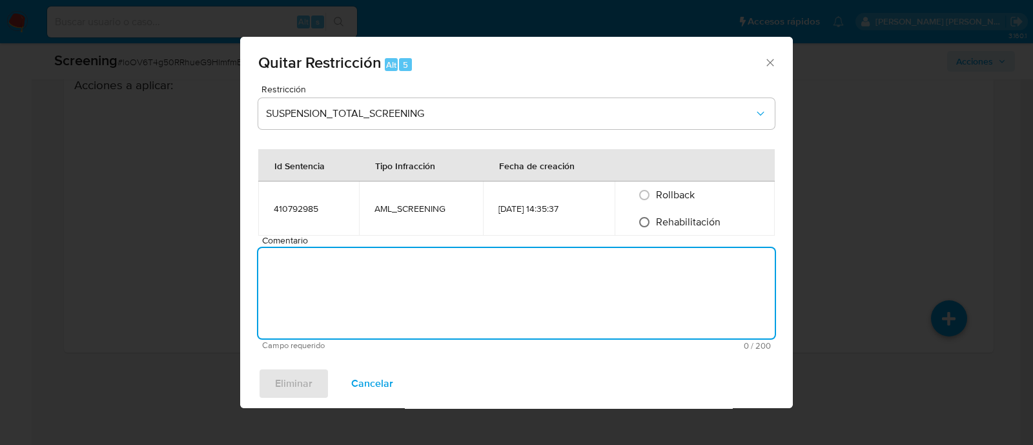
click at [649, 220] on input "Rehabilitación" at bounding box center [644, 222] width 21 height 21
radio input "true"
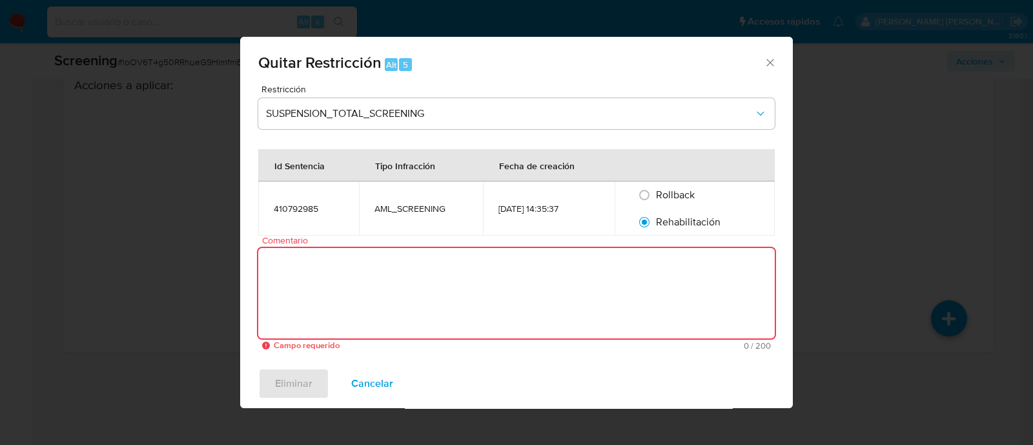
click at [603, 276] on textarea "Comentario" at bounding box center [516, 293] width 516 height 90
paste textarea "SE ELIMINA DE LPB A CLIENTE [PERSON_NAME] POR OFICIO NUMERO 214-4/29785911/2025."
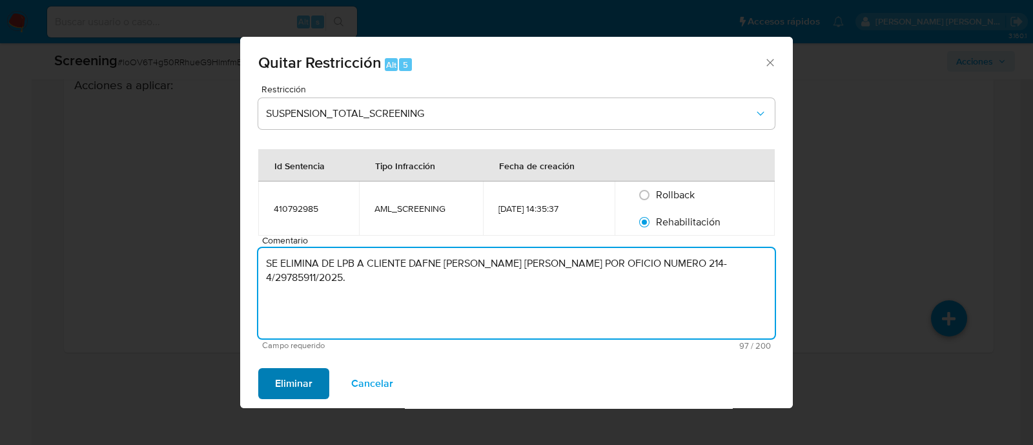
type textarea "SE ELIMINA DE LPB A CLIENTE [PERSON_NAME] POR OFICIO NUMERO 214-4/29785911/2025."
click at [298, 370] on span "Eliminar" at bounding box center [293, 383] width 37 height 28
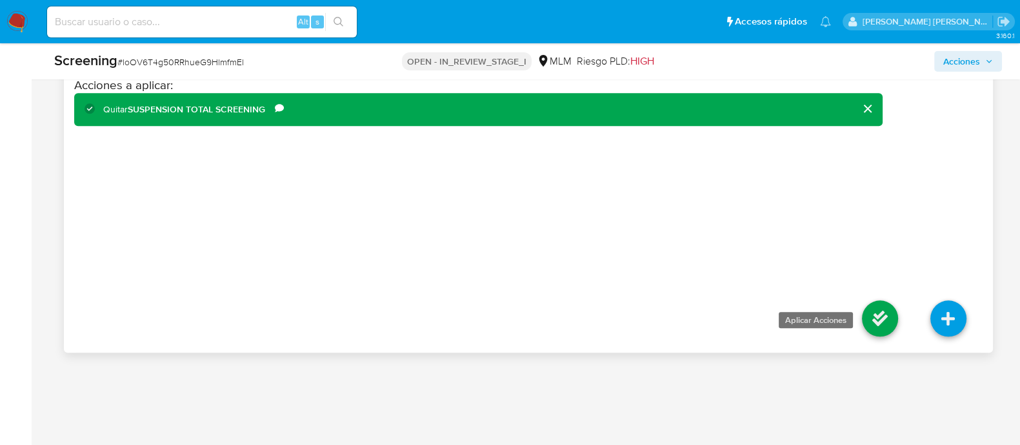
click at [872, 303] on icon at bounding box center [880, 318] width 36 height 36
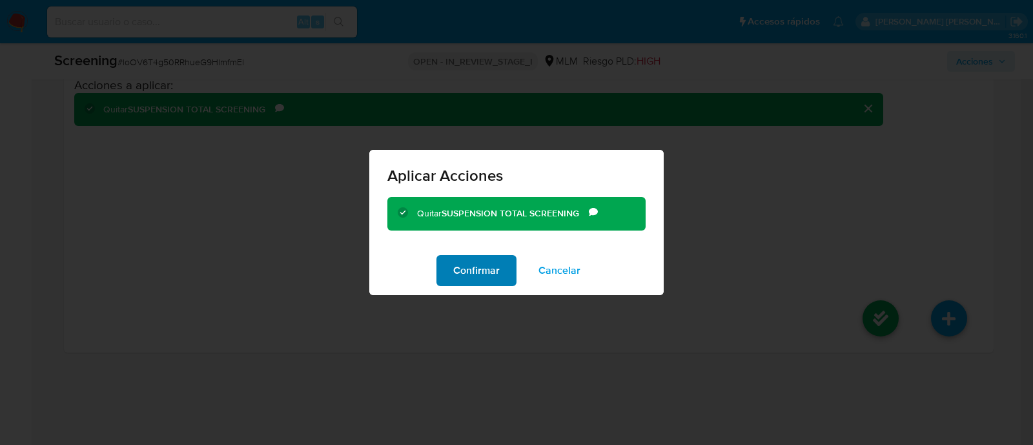
click at [456, 279] on span "Confirmar" at bounding box center [476, 270] width 46 height 28
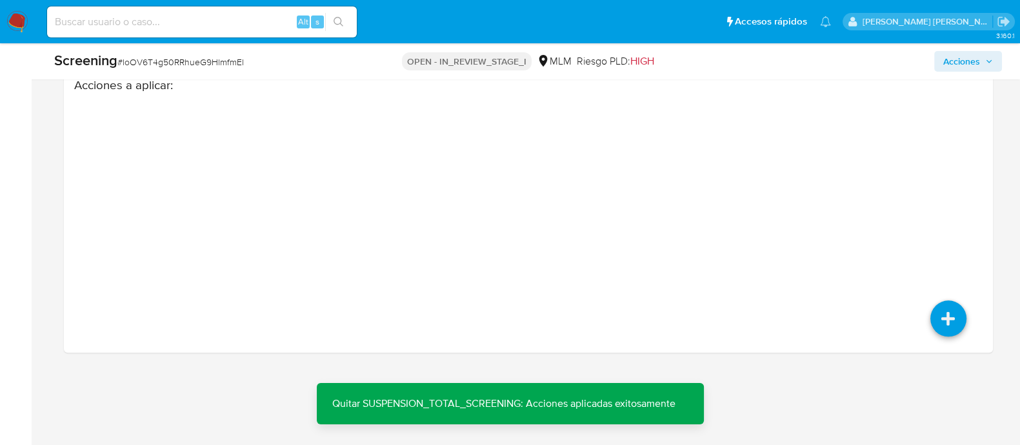
click at [953, 61] on span "Acciones" at bounding box center [962, 61] width 37 height 21
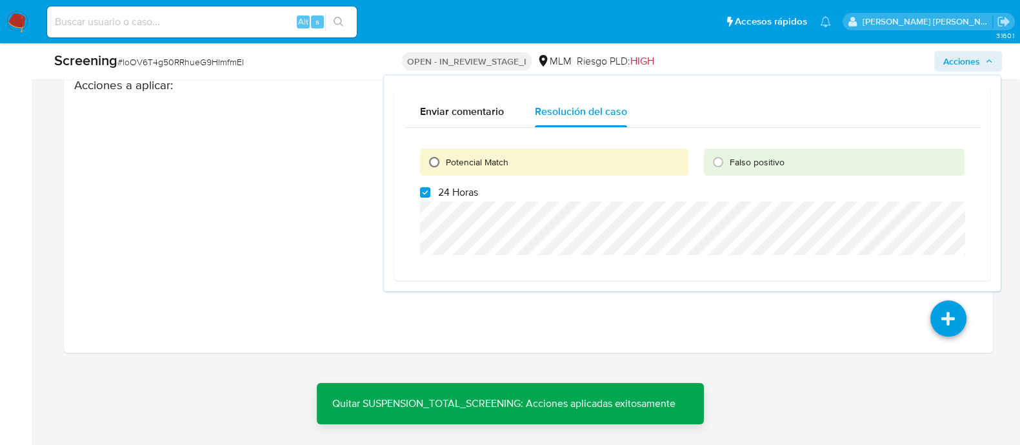
click at [433, 166] on input "Potencial Match" at bounding box center [434, 162] width 21 height 21
radio input "true"
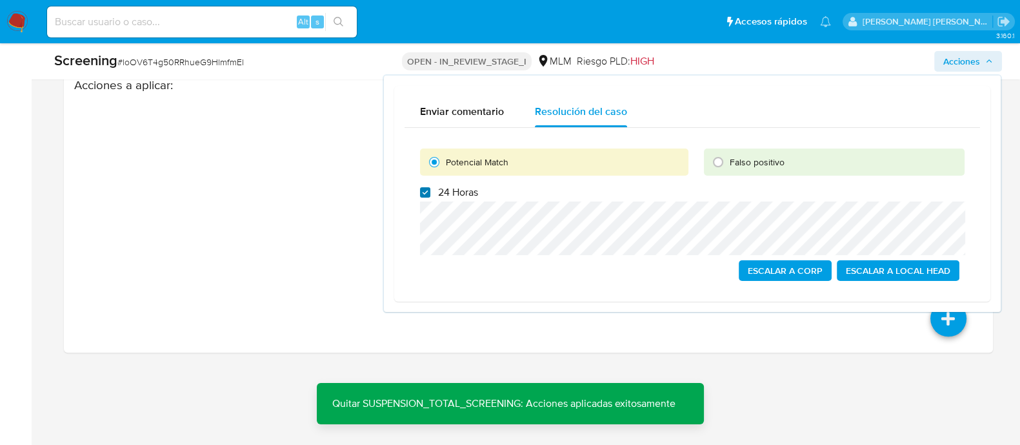
click at [426, 192] on input "24 Horas" at bounding box center [425, 192] width 10 height 10
checkbox input "false"
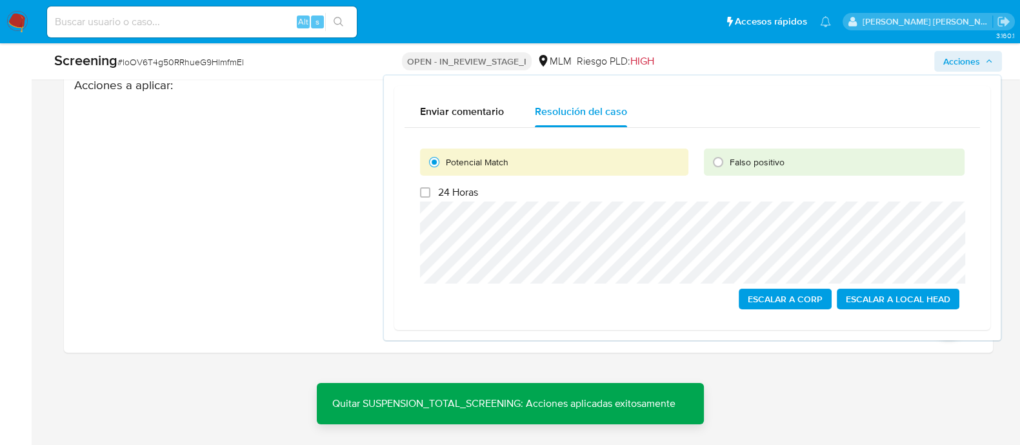
click at [950, 304] on span "Escalar a Local Head" at bounding box center [898, 299] width 105 height 18
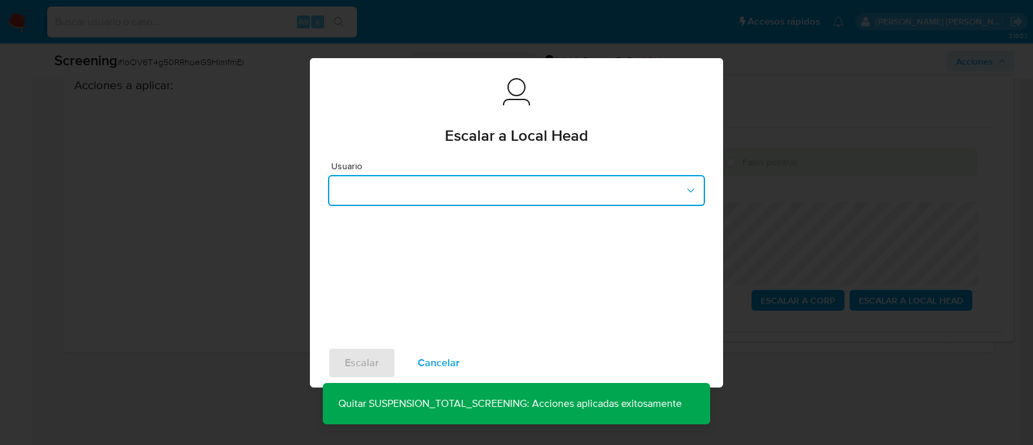
click at [412, 196] on button "button" at bounding box center [516, 190] width 377 height 31
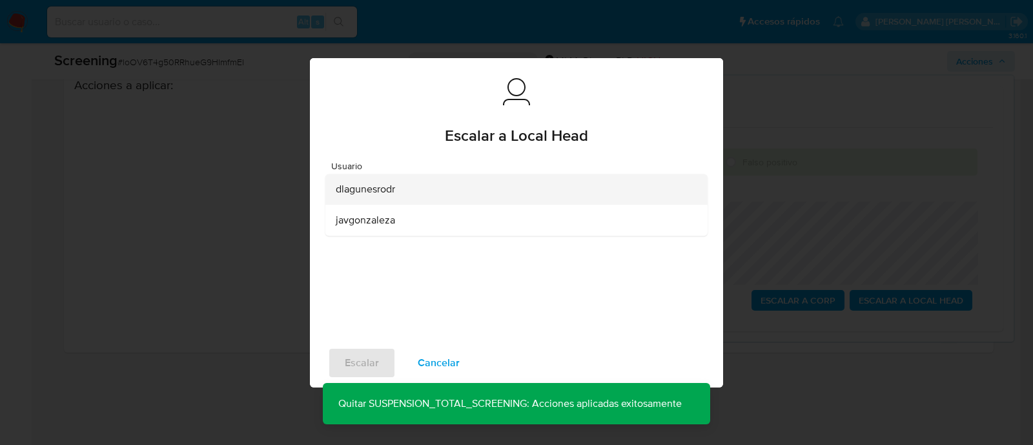
click at [394, 192] on span "dlagunesrodr" at bounding box center [365, 189] width 59 height 13
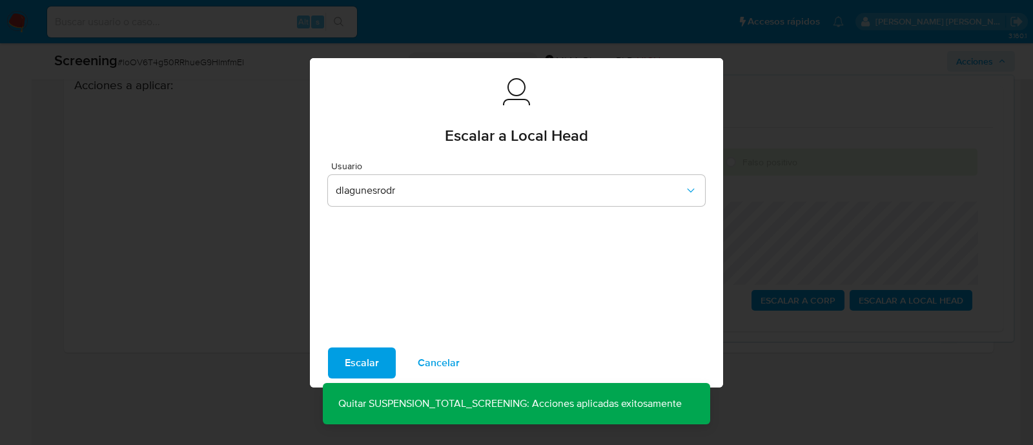
click at [369, 356] on span "Escalar" at bounding box center [362, 362] width 34 height 28
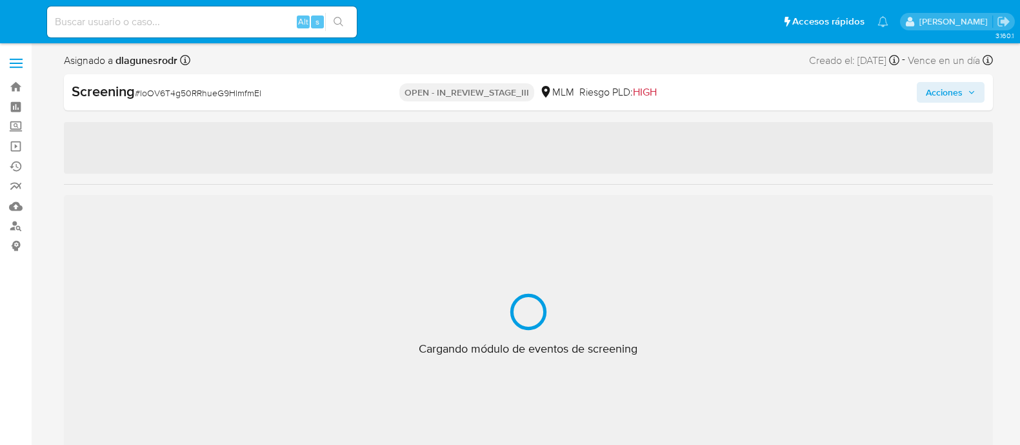
select select "10"
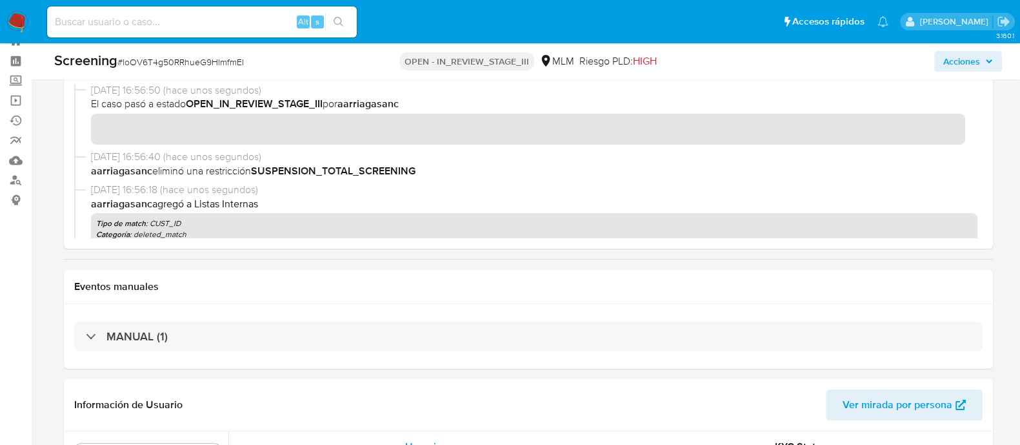
scroll to position [607, 0]
